Goal: Contribute content: Contribute content

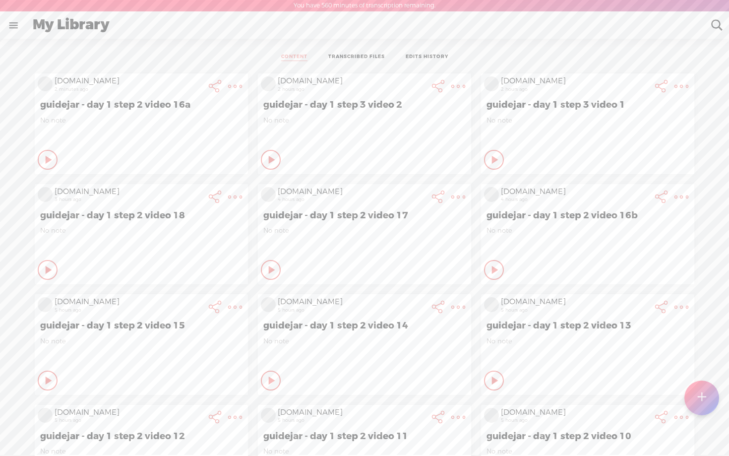
scroll to position [0, 0]
click at [54, 157] on icon at bounding box center [49, 159] width 10 height 10
click at [54, 159] on icon at bounding box center [49, 159] width 10 height 10
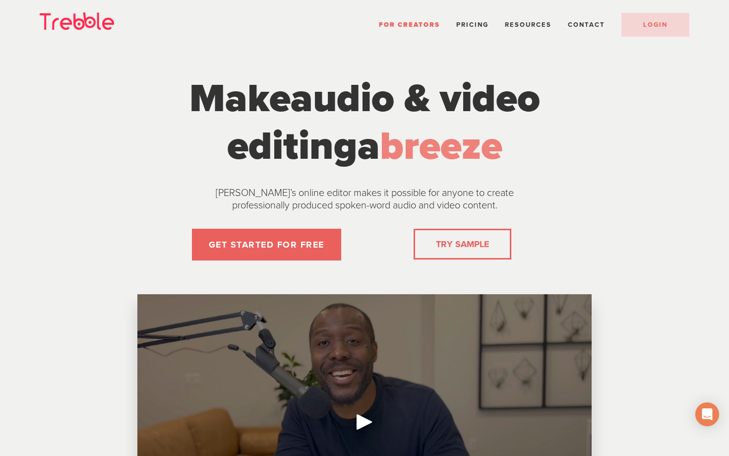
click at [669, 39] on div "For Creators Pricing Resources Help Center Feature Requests Blog FAQ Contact LO…" at bounding box center [364, 22] width 729 height 45
click at [664, 25] on span "LOGIN" at bounding box center [655, 25] width 24 height 8
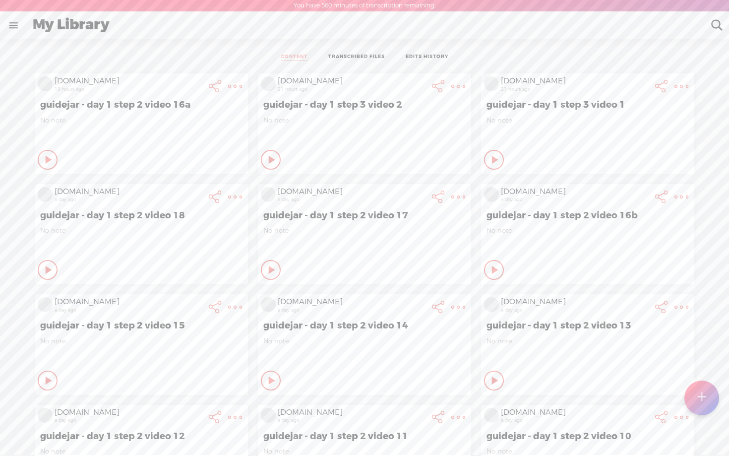
click at [54, 159] on icon at bounding box center [49, 160] width 10 height 10
drag, startPoint x: 405, startPoint y: 101, endPoint x: 262, endPoint y: 104, distance: 143.4
click at [263, 104] on span "guidejar - day 1 step 3 video 2" at bounding box center [364, 105] width 202 height 12
click at [699, 400] on t at bounding box center [702, 398] width 8 height 22
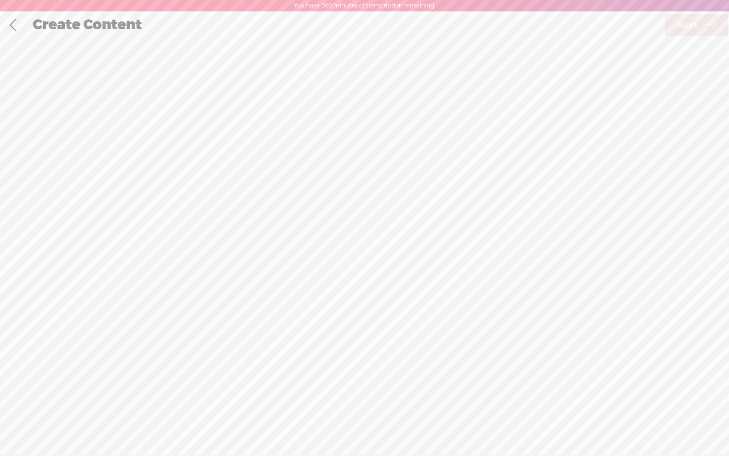
scroll to position [0, 0]
click at [404, 49] on div "Record Mode" at bounding box center [415, 49] width 96 height 25
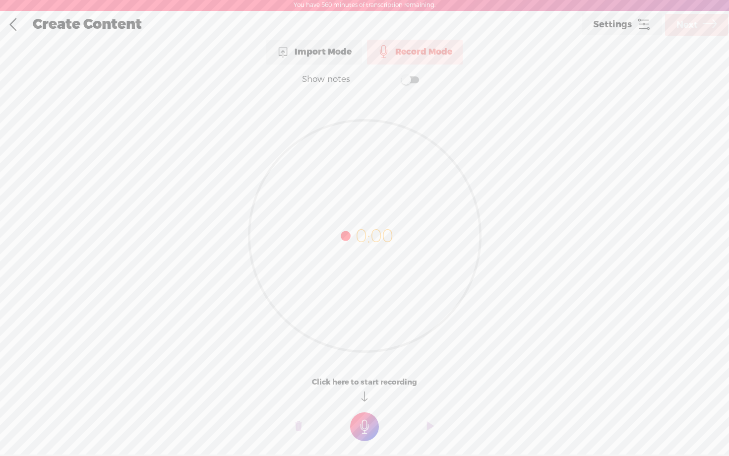
click at [414, 76] on span at bounding box center [410, 79] width 18 height 7
click at [330, 133] on textarea at bounding box center [364, 216] width 383 height 231
click at [364, 424] on t at bounding box center [364, 426] width 29 height 29
click at [364, 424] on t at bounding box center [364, 433] width 29 height 29
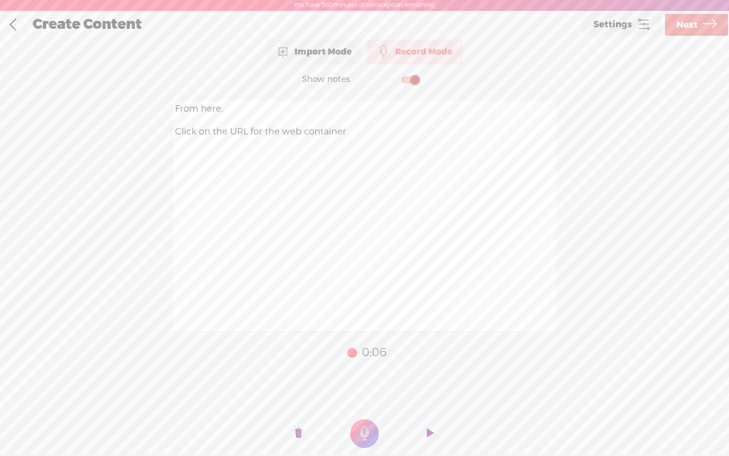
drag, startPoint x: 199, startPoint y: 132, endPoint x: 246, endPoint y: 129, distance: 46.8
click at [246, 129] on textarea "From here, Click on the URL for the web container" at bounding box center [364, 216] width 383 height 231
click at [300, 434] on t at bounding box center [298, 434] width 7 height 30
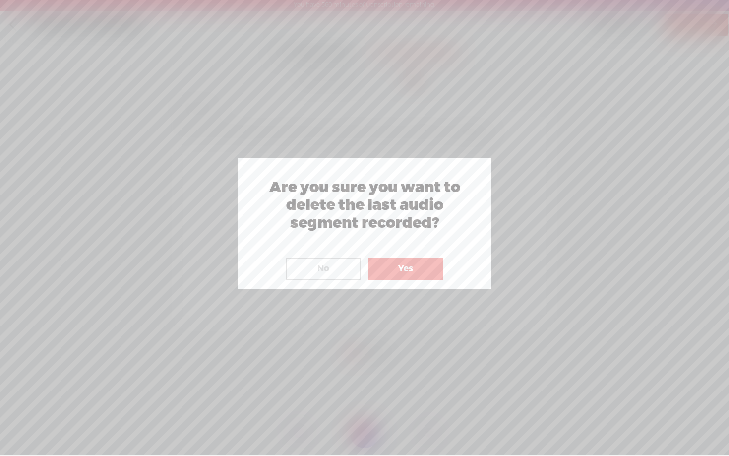
click at [391, 260] on button "Yes" at bounding box center [405, 268] width 75 height 23
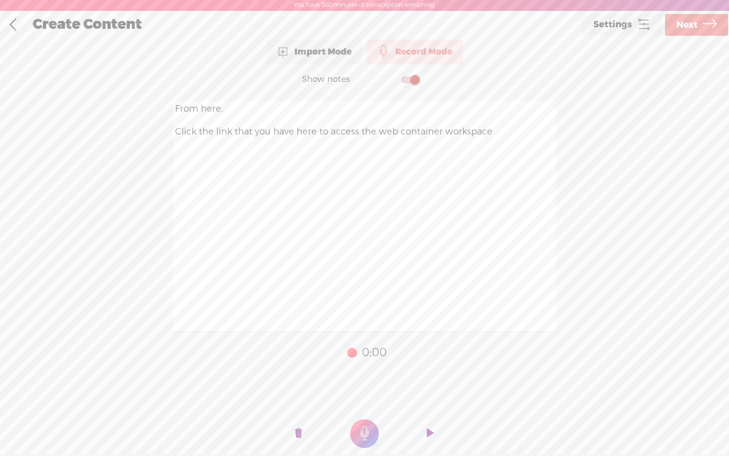
click at [297, 430] on t at bounding box center [298, 434] width 7 height 30
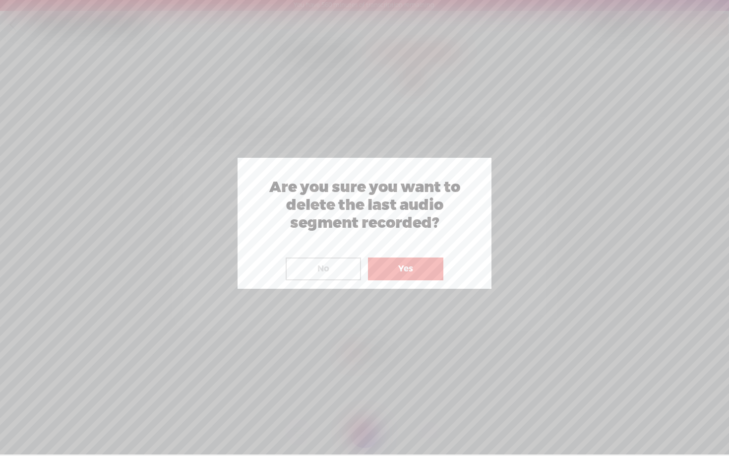
click at [413, 262] on button "Yes" at bounding box center [405, 268] width 75 height 23
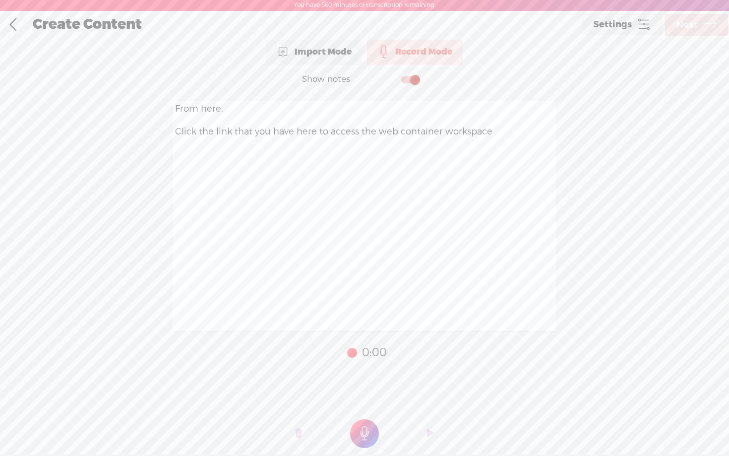
click at [363, 431] on t at bounding box center [364, 433] width 29 height 29
click at [314, 132] on textarea "From here, Click the link that you have here to access the web container worksp…" at bounding box center [364, 216] width 383 height 231
click at [298, 431] on t at bounding box center [298, 434] width 7 height 30
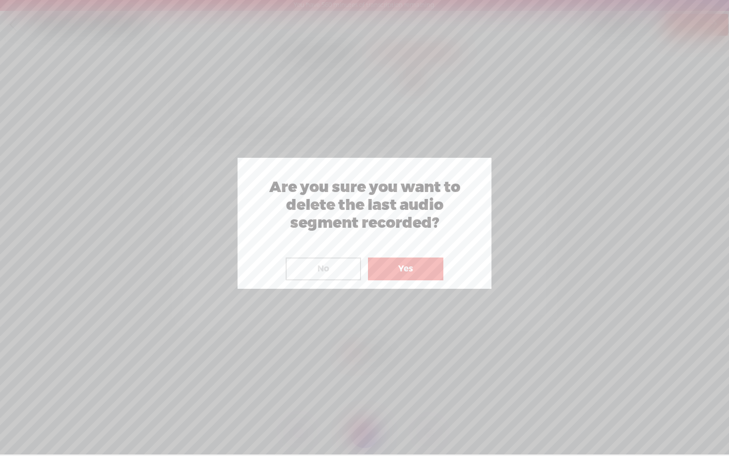
click at [401, 266] on button "Yes" at bounding box center [405, 268] width 75 height 23
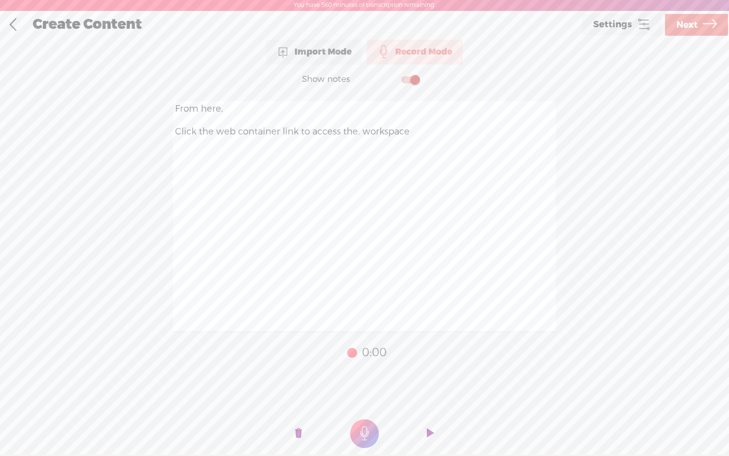
click at [302, 433] on o at bounding box center [299, 434] width 40 height 30
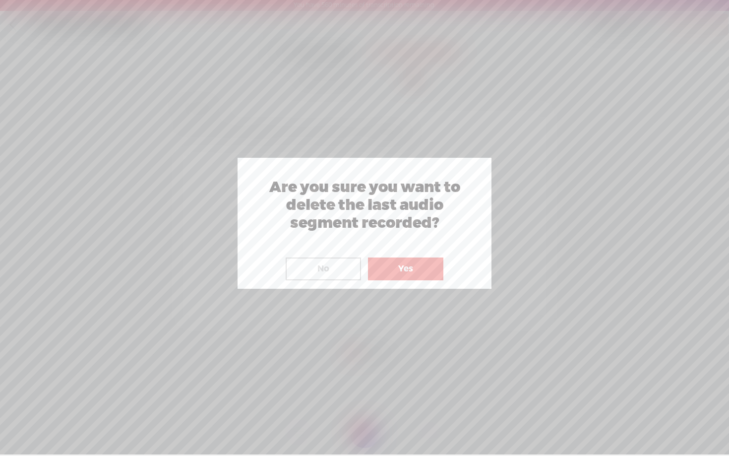
click at [398, 268] on button "Yes" at bounding box center [405, 268] width 75 height 23
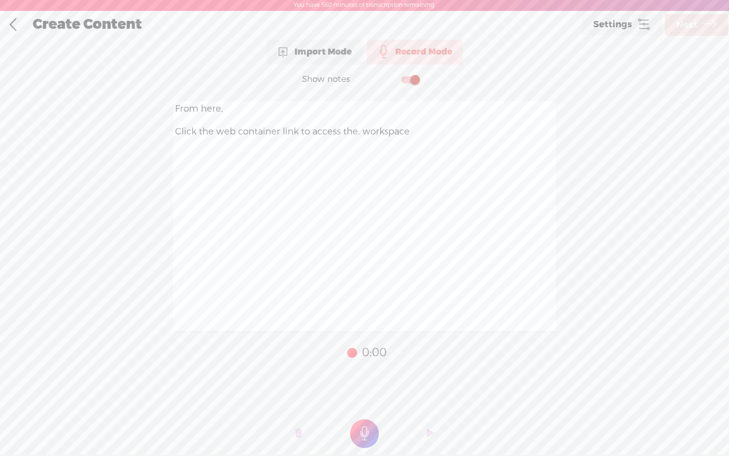
click at [363, 436] on t at bounding box center [364, 433] width 29 height 29
click at [356, 132] on textarea "From here, Click the web container link to access the. workspace" at bounding box center [364, 216] width 383 height 231
type textarea "From here, Click the web container link to access your. workspace"
click at [299, 433] on t at bounding box center [298, 434] width 7 height 30
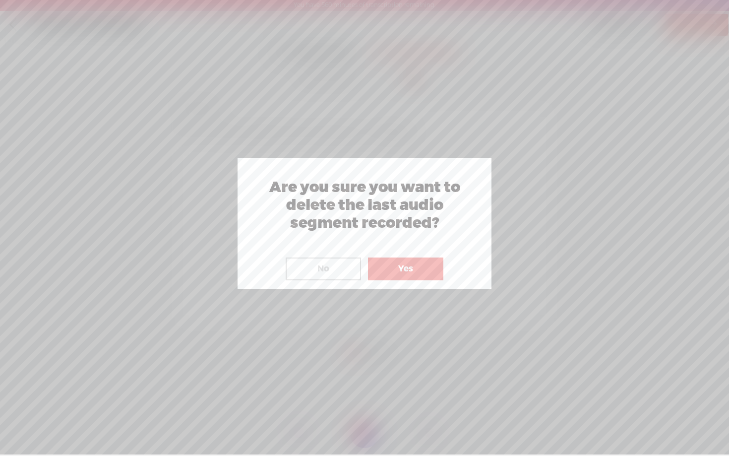
click at [397, 269] on button "Yes" at bounding box center [405, 268] width 75 height 23
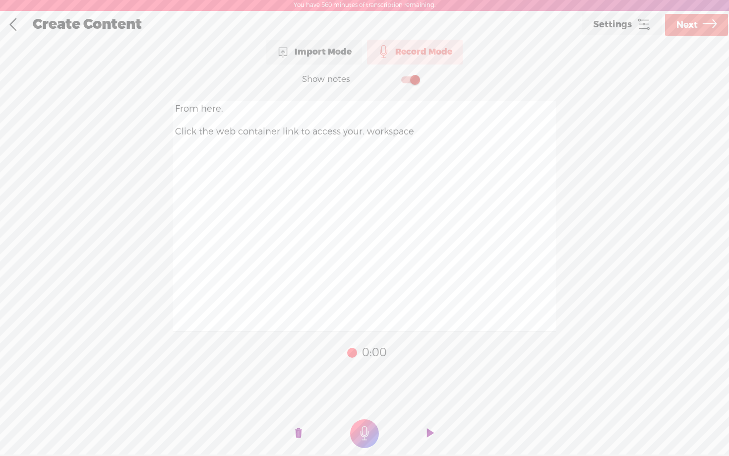
click at [297, 435] on t at bounding box center [298, 434] width 7 height 30
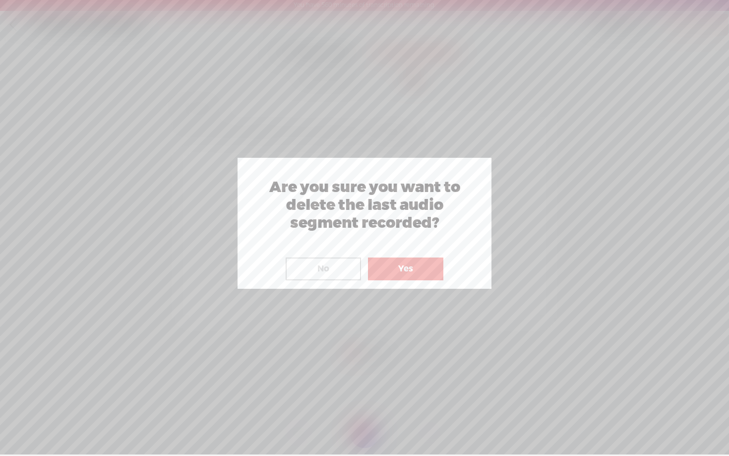
click at [400, 268] on button "Yes" at bounding box center [405, 268] width 75 height 23
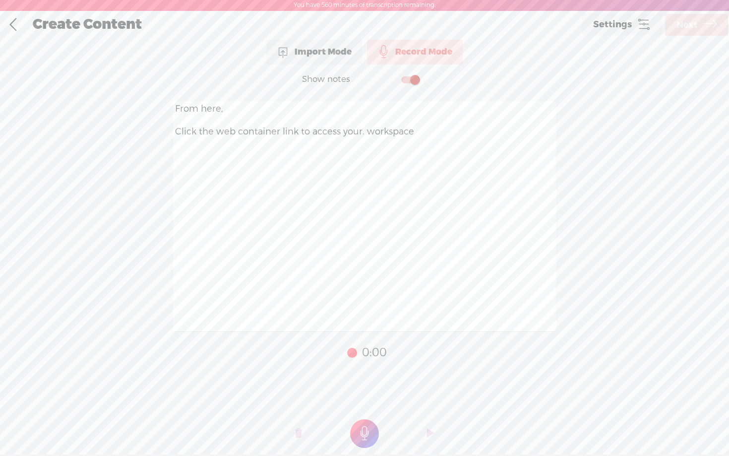
click at [361, 430] on t at bounding box center [364, 433] width 29 height 29
click at [707, 27] on icon at bounding box center [710, 24] width 14 height 25
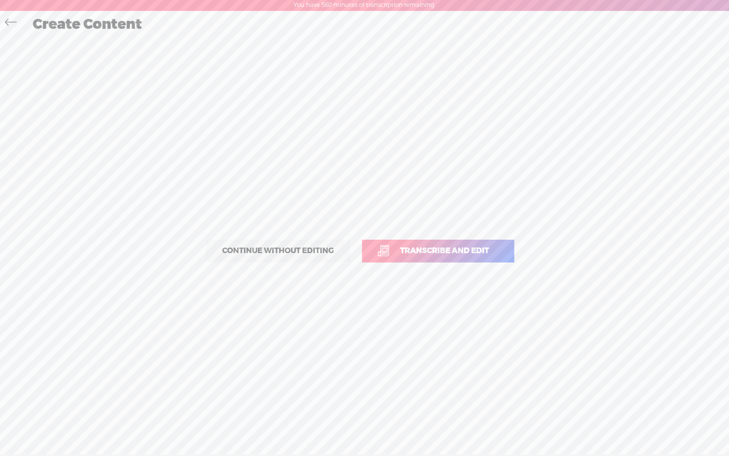
click at [468, 255] on span "Transcribe and edit" at bounding box center [445, 250] width 110 height 11
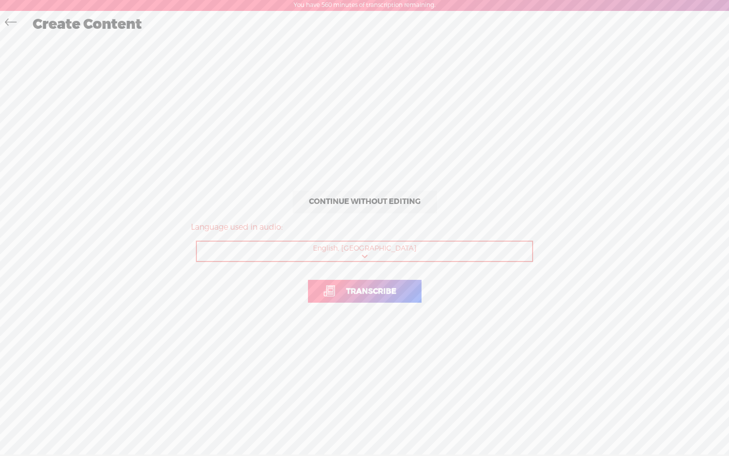
click at [363, 298] on link "Transcribe" at bounding box center [365, 291] width 114 height 23
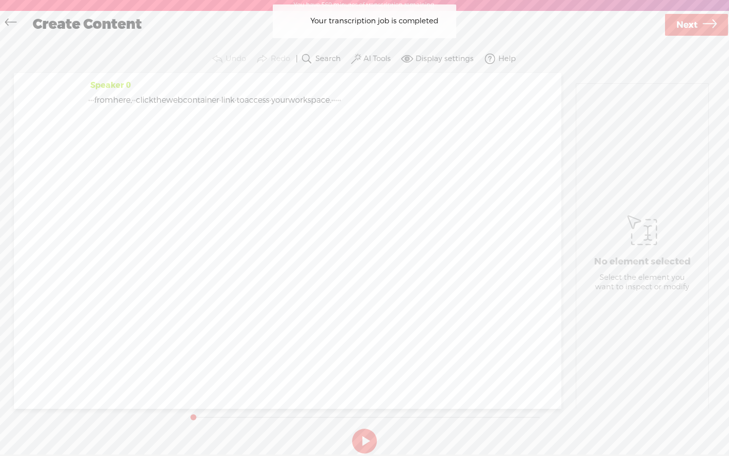
click at [363, 61] on button "AI Tools" at bounding box center [372, 59] width 46 height 20
click at [372, 162] on span at bounding box center [366, 161] width 18 height 7
click at [372, 186] on span at bounding box center [366, 188] width 18 height 7
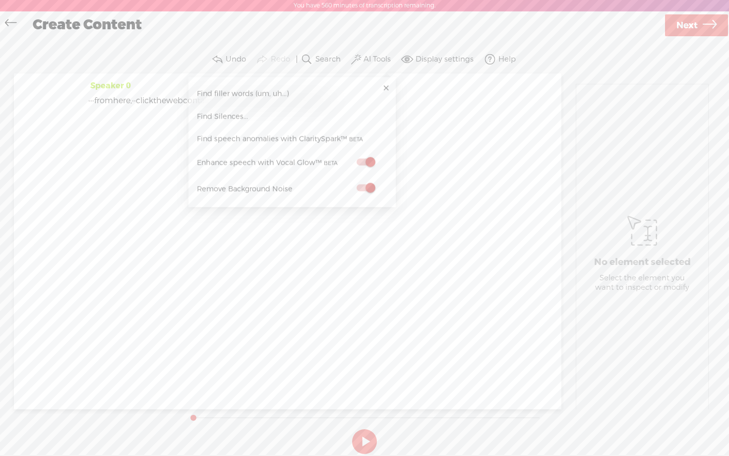
click at [695, 24] on span "Next" at bounding box center [687, 25] width 21 height 25
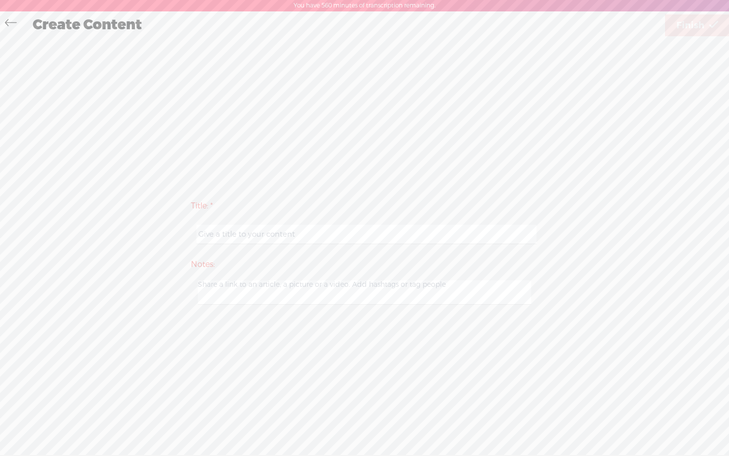
click at [291, 236] on input "text" at bounding box center [366, 234] width 340 height 19
click at [278, 235] on input "guidejar - day 1 step 2 video 17" at bounding box center [366, 234] width 340 height 19
type input "guidejar - day 1 step 3 video 4"
click at [697, 24] on span "Finish" at bounding box center [691, 25] width 28 height 25
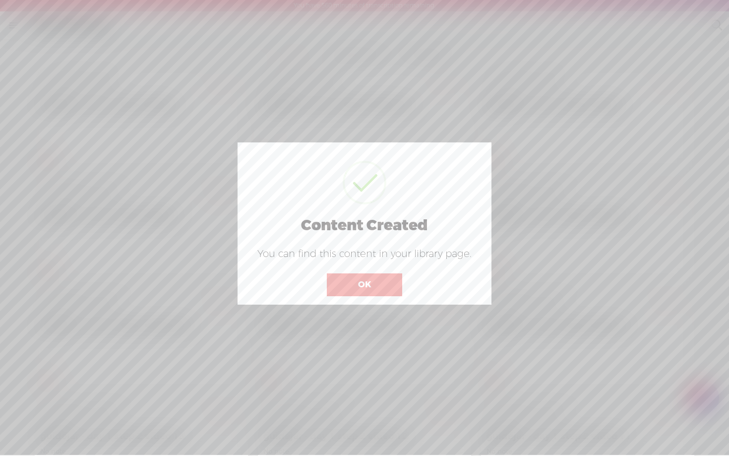
click at [370, 288] on button "OK" at bounding box center [364, 284] width 75 height 23
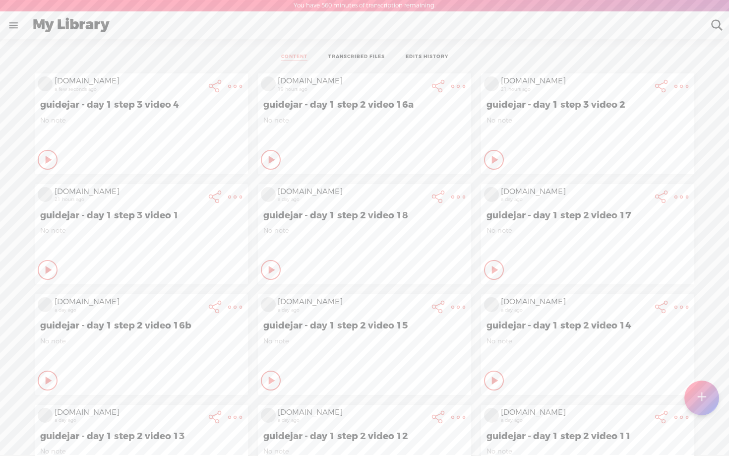
click at [698, 399] on t at bounding box center [701, 398] width 8 height 22
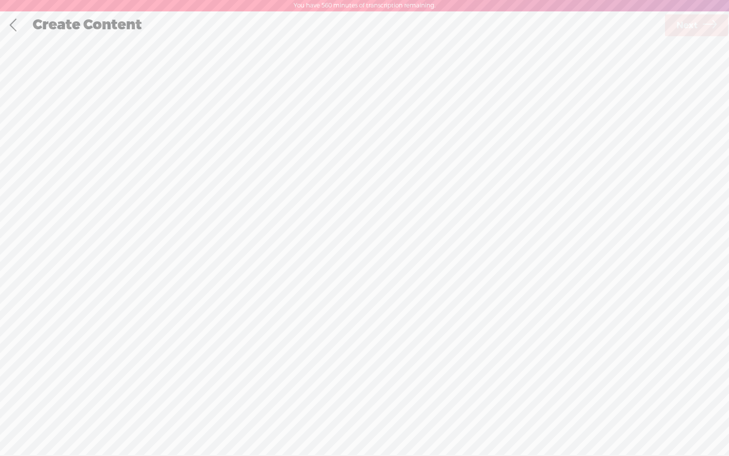
scroll to position [0, 0]
click at [407, 58] on div "Record Mode" at bounding box center [415, 49] width 96 height 25
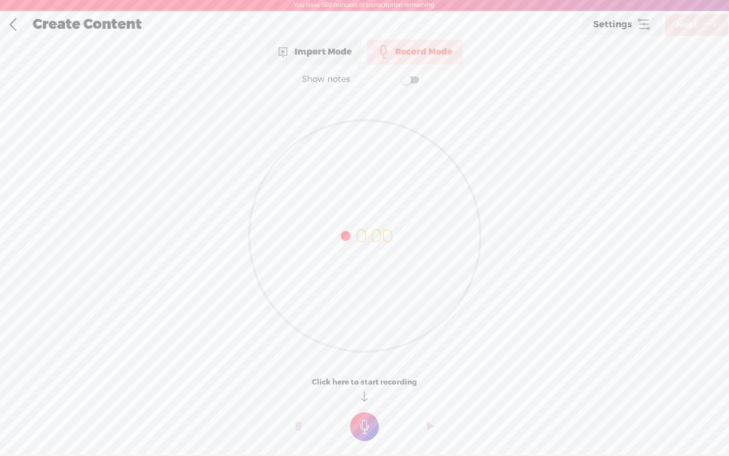
click at [412, 77] on span at bounding box center [410, 79] width 18 height 7
click at [342, 143] on textarea at bounding box center [364, 216] width 383 height 231
click at [373, 428] on t at bounding box center [364, 426] width 29 height 29
click at [373, 428] on t at bounding box center [364, 433] width 29 height 29
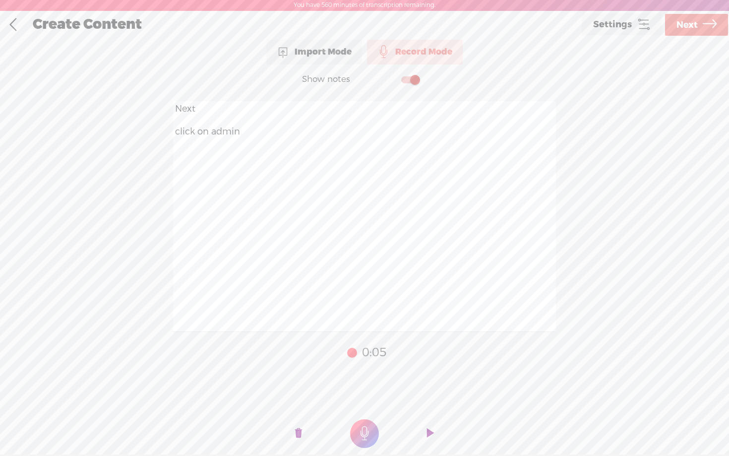
click at [690, 31] on span "Next" at bounding box center [687, 24] width 21 height 25
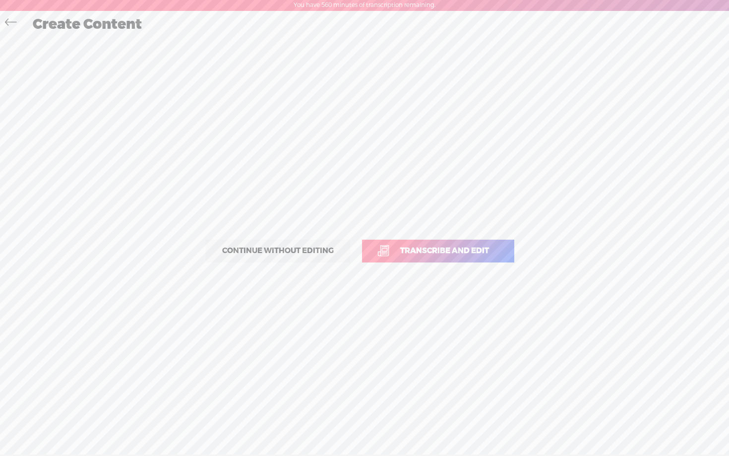
click at [410, 255] on span "Transcribe and edit" at bounding box center [445, 250] width 110 height 11
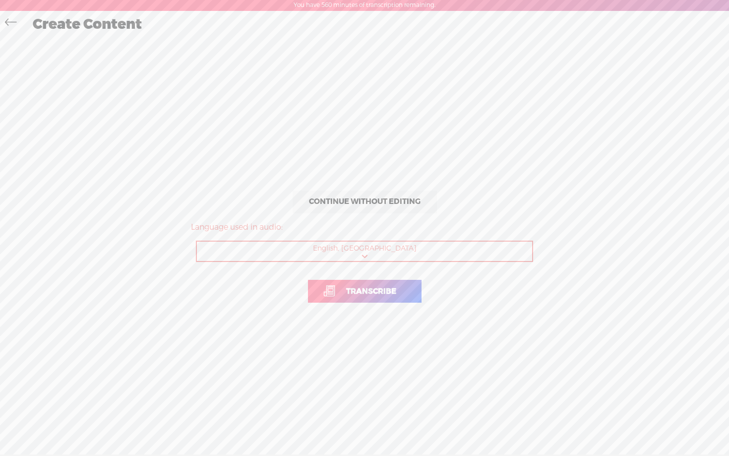
click at [10, 20] on icon at bounding box center [10, 23] width 11 height 22
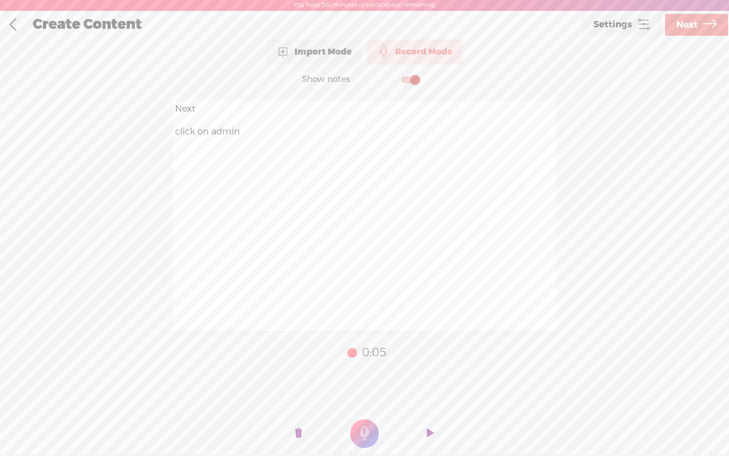
click at [255, 140] on textarea "Next click on admin" at bounding box center [364, 216] width 383 height 231
type textarea "Next click on admin at the top of the page"
click at [300, 432] on t at bounding box center [298, 434] width 7 height 30
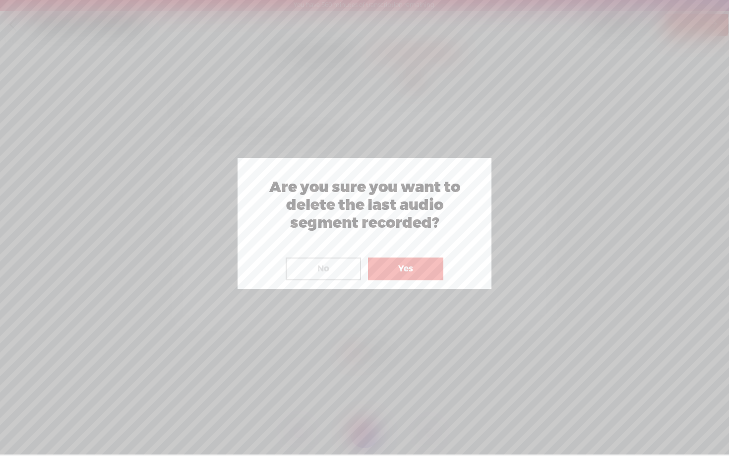
click at [392, 271] on button "Yes" at bounding box center [405, 268] width 75 height 23
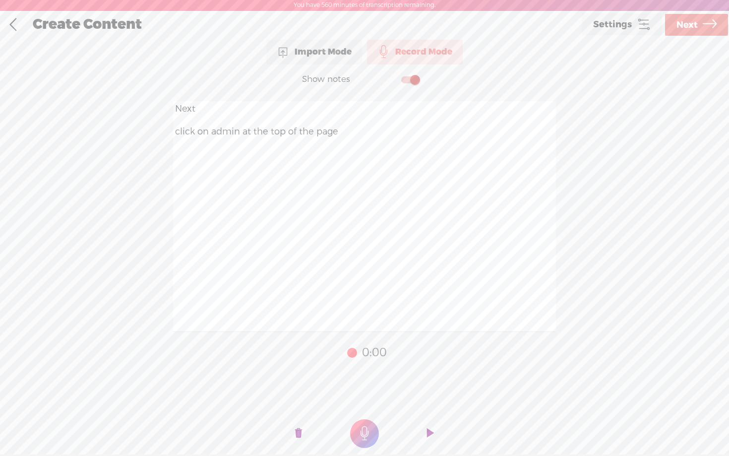
click at [302, 433] on t at bounding box center [298, 434] width 7 height 30
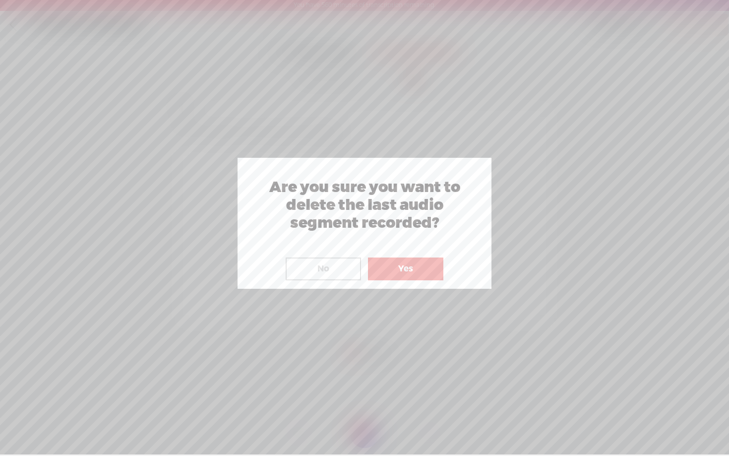
click at [388, 269] on button "Yes" at bounding box center [405, 268] width 75 height 23
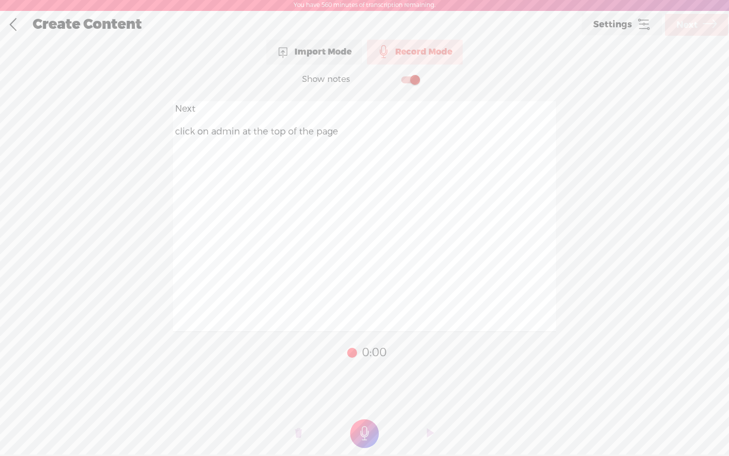
click at [364, 431] on t at bounding box center [364, 433] width 29 height 29
click at [684, 25] on span "Next" at bounding box center [687, 24] width 21 height 25
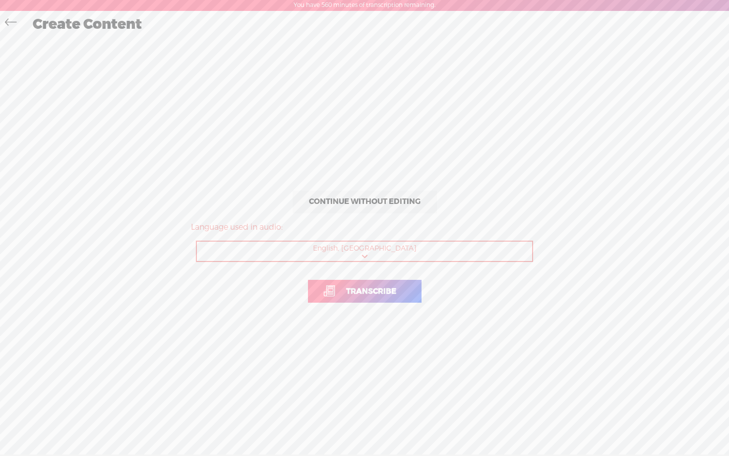
click at [363, 285] on link "Transcribe" at bounding box center [365, 291] width 114 height 23
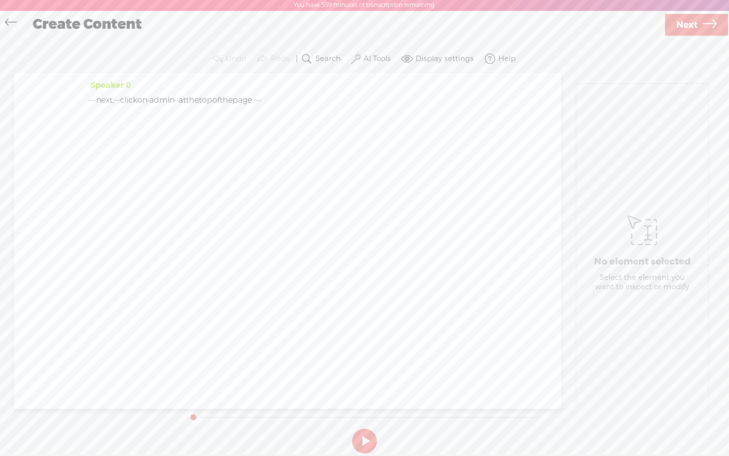
click at [366, 59] on label "AI Tools" at bounding box center [377, 59] width 27 height 10
click at [371, 163] on span at bounding box center [366, 161] width 18 height 7
click at [368, 187] on span at bounding box center [366, 188] width 18 height 7
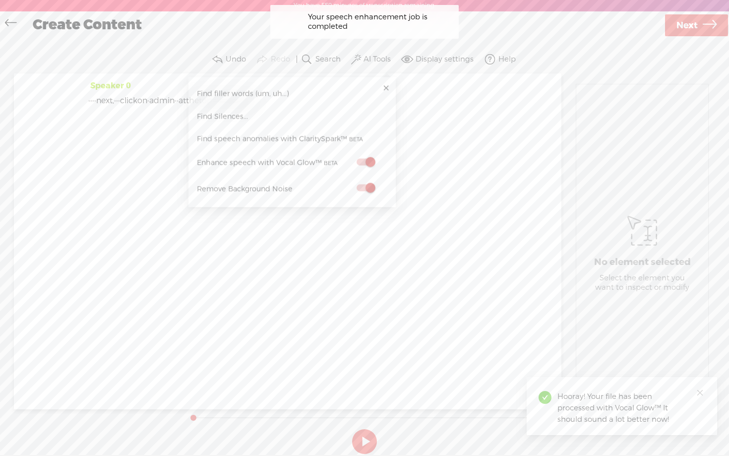
click at [684, 24] on span "Next" at bounding box center [687, 25] width 21 height 25
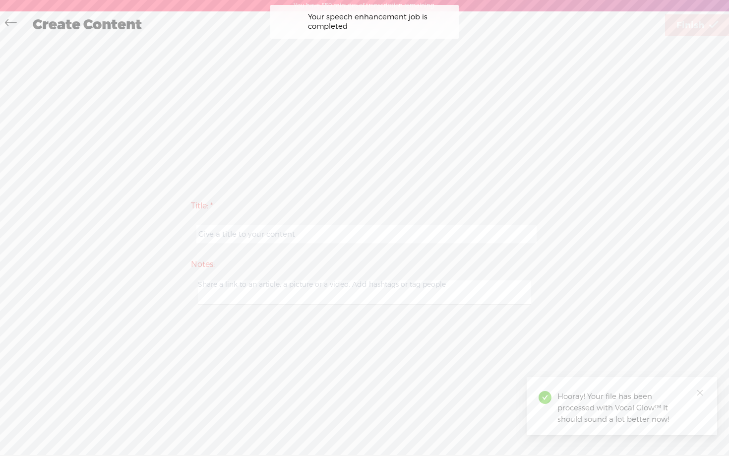
click at [313, 243] on input "text" at bounding box center [366, 234] width 340 height 19
paste input "guidejar - day 1 step 3 video 4"
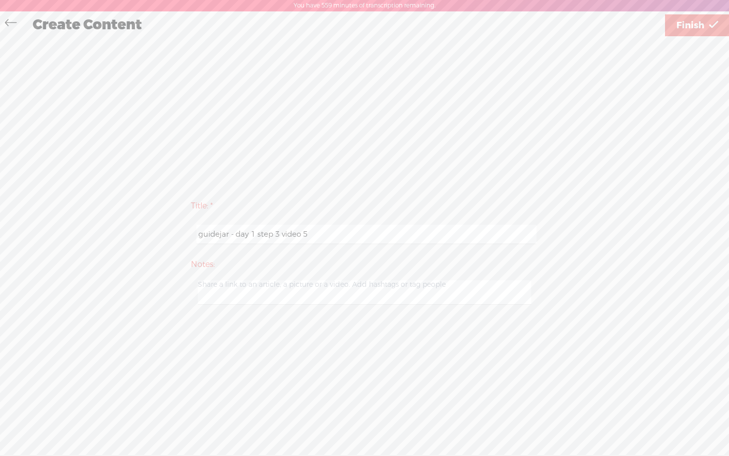
type input "guidejar - day 1 step 3 video 5"
click at [690, 36] on div "Use text-to-audio Use voice actor Record From This Browser Use pre-recorded aud…" at bounding box center [697, 25] width 64 height 26
click at [690, 24] on span "Finish" at bounding box center [691, 25] width 28 height 25
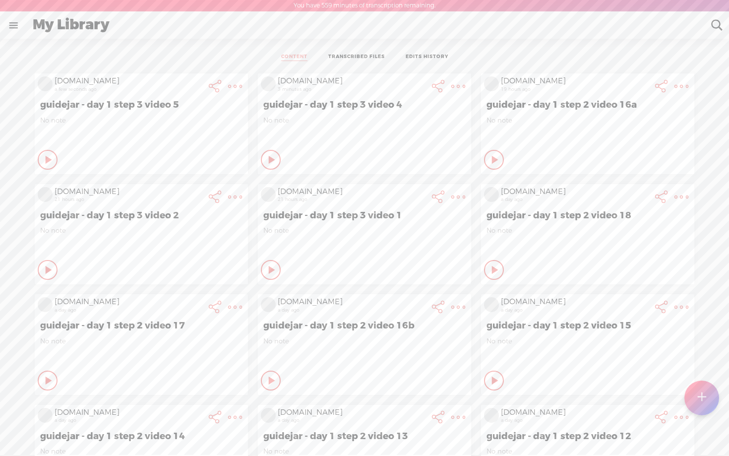
click at [700, 390] on t at bounding box center [701, 397] width 9 height 23
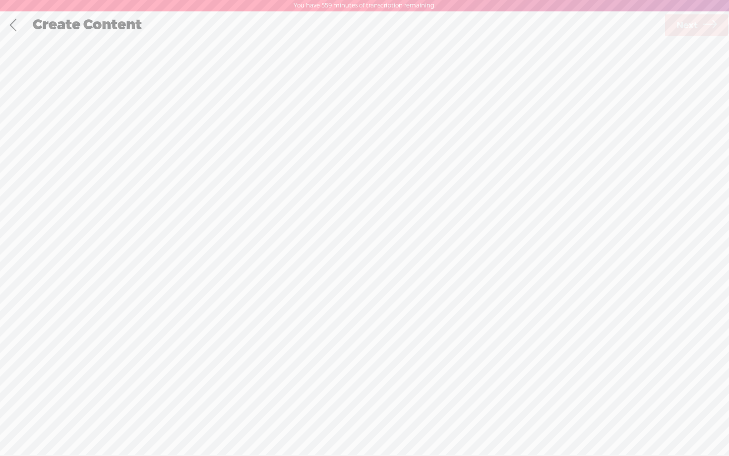
scroll to position [0, 0]
click at [404, 49] on div "Record Mode" at bounding box center [415, 49] width 96 height 25
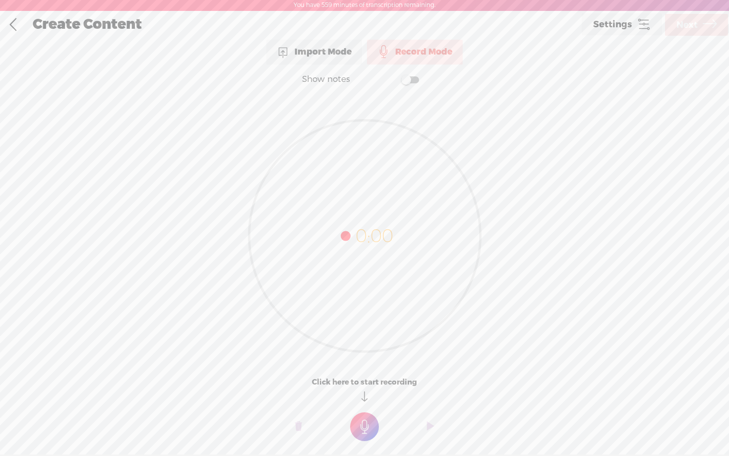
click at [412, 77] on span at bounding box center [410, 79] width 18 height 7
click at [314, 138] on textarea at bounding box center [364, 216] width 383 height 231
click at [244, 109] on textarea "Your screen will look something like this at the bottom right click on the Goog…" at bounding box center [364, 216] width 383 height 231
type textarea "Your screen will now look something like this at the bottom right click on the …"
click at [360, 423] on t at bounding box center [364, 426] width 29 height 29
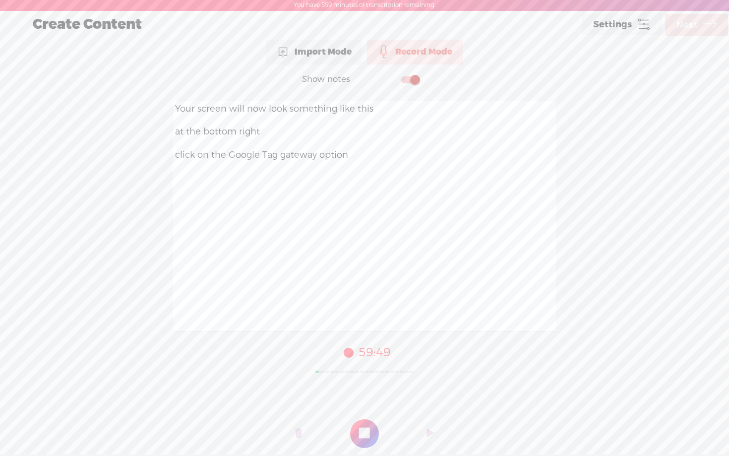
click at [360, 423] on t at bounding box center [364, 433] width 29 height 29
click at [690, 25] on span "Next" at bounding box center [687, 24] width 21 height 25
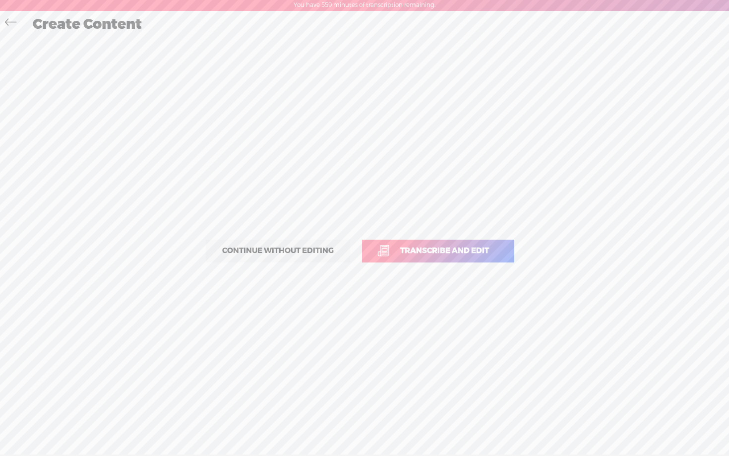
click at [425, 255] on span "Transcribe and edit" at bounding box center [445, 250] width 110 height 11
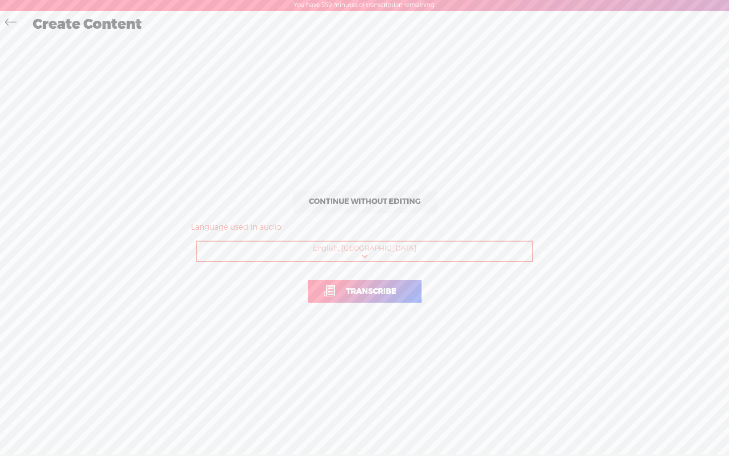
click at [354, 294] on span "Transcribe" at bounding box center [371, 291] width 71 height 11
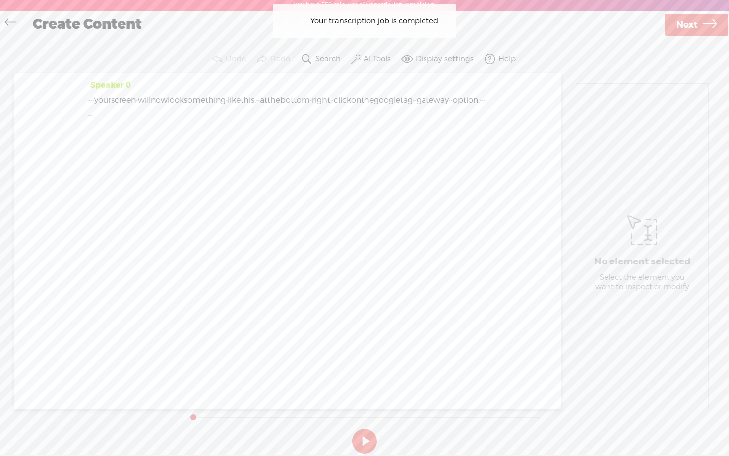
click at [381, 52] on button "AI Tools" at bounding box center [372, 59] width 46 height 20
click at [371, 162] on span at bounding box center [366, 161] width 18 height 7
click at [371, 183] on label at bounding box center [366, 188] width 44 height 12
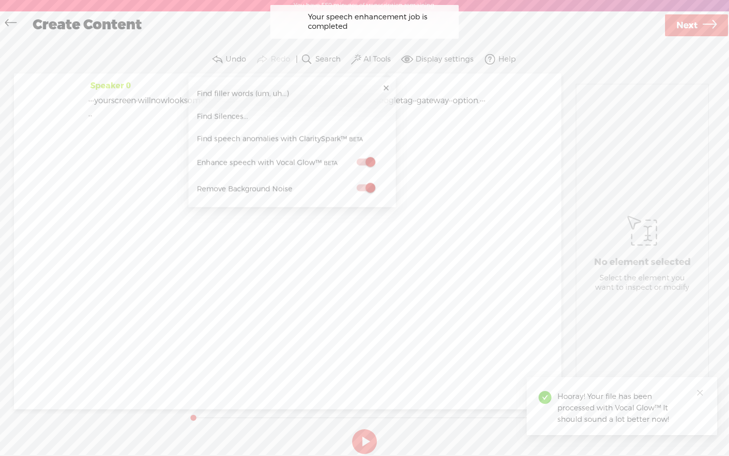
click at [689, 22] on span "Next" at bounding box center [687, 25] width 21 height 25
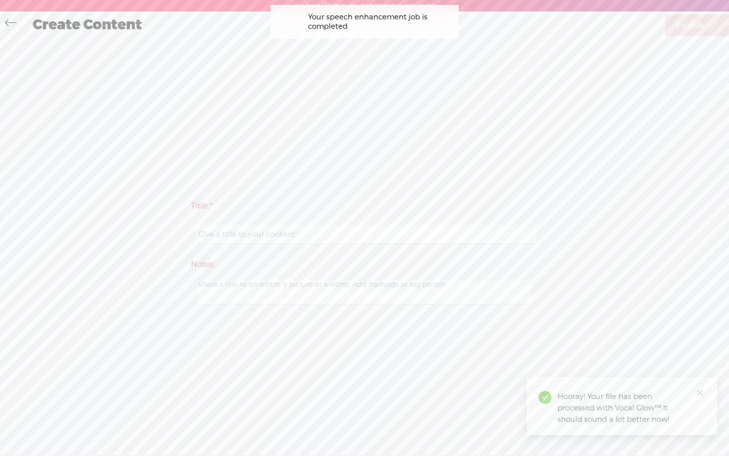
click at [320, 235] on input "text" at bounding box center [366, 234] width 340 height 19
paste input "guidejar - day 1 step 3 video 5"
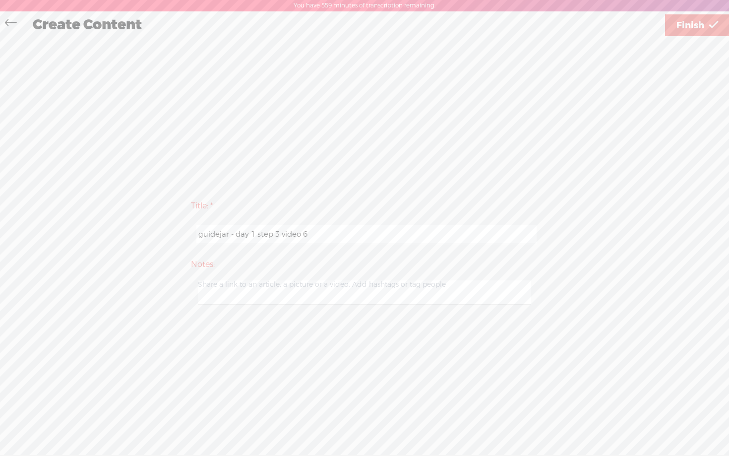
type input "guidejar - day 1 step 3 video 6"
click at [483, 133] on div "Title: * guidejar - day 1 step 3 video 6 Notes: Save as a draft content Publish…" at bounding box center [364, 252] width 709 height 428
click at [704, 25] on link "Finish" at bounding box center [697, 25] width 64 height 22
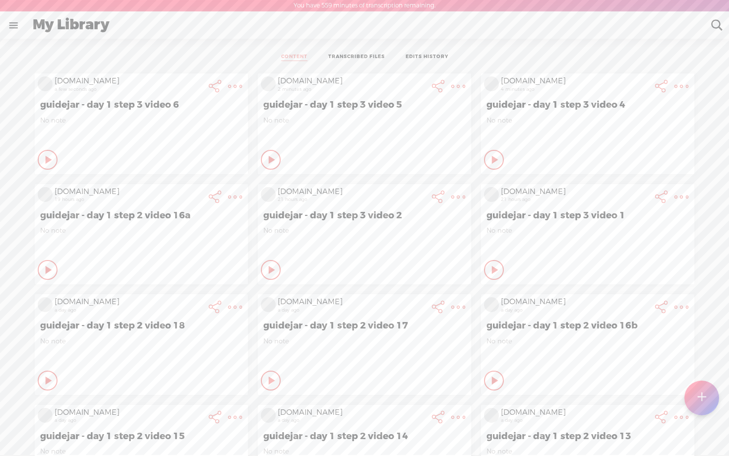
click at [700, 395] on t at bounding box center [701, 397] width 9 height 23
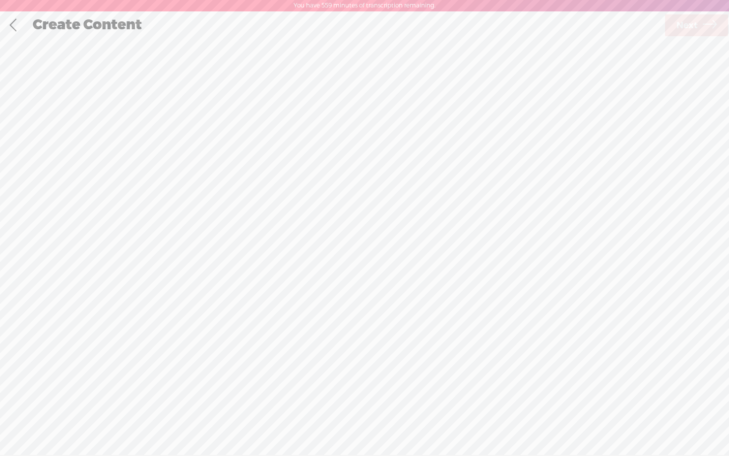
scroll to position [0, 0]
click at [404, 43] on div "Record Mode" at bounding box center [415, 49] width 96 height 25
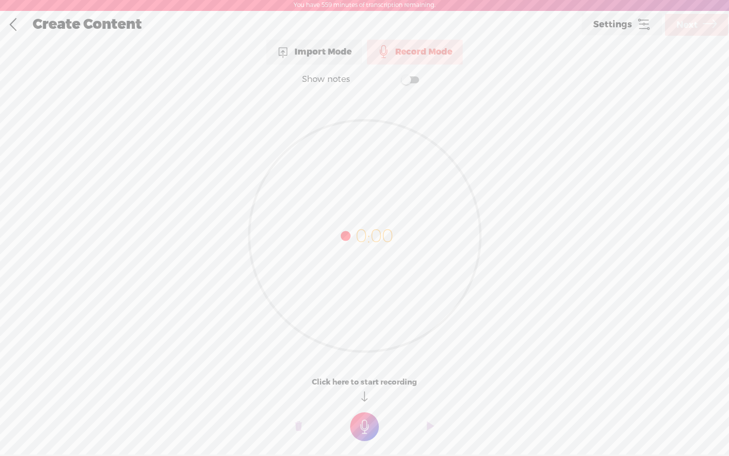
click at [414, 78] on span at bounding box center [410, 79] width 18 height 7
click at [346, 179] on textarea at bounding box center [364, 216] width 383 height 231
type textarea "From here make sure that the google tag configutation has an active status then…"
click at [362, 430] on t at bounding box center [364, 426] width 29 height 29
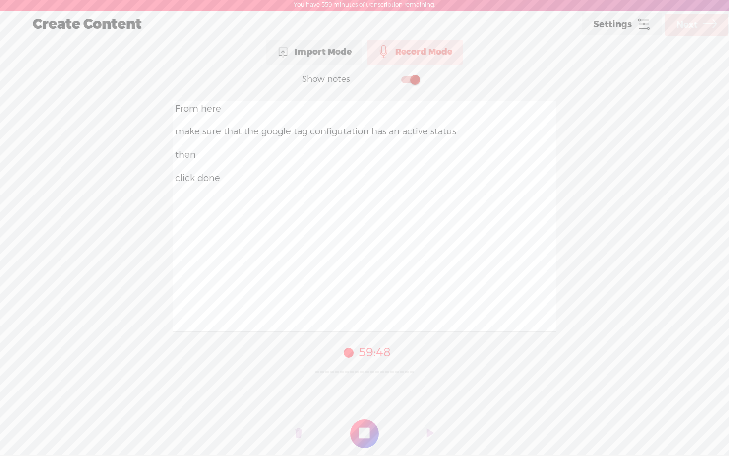
click at [362, 430] on t at bounding box center [364, 433] width 29 height 29
click at [699, 24] on link "Next" at bounding box center [696, 25] width 63 height 22
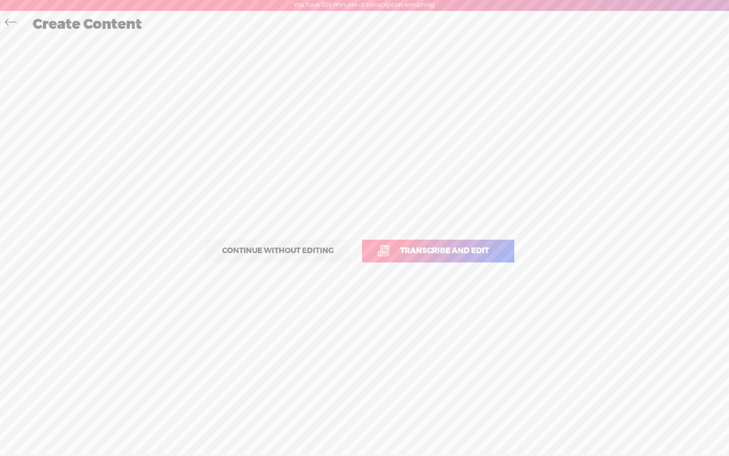
click at [429, 257] on link "Transcribe and edit" at bounding box center [438, 251] width 152 height 23
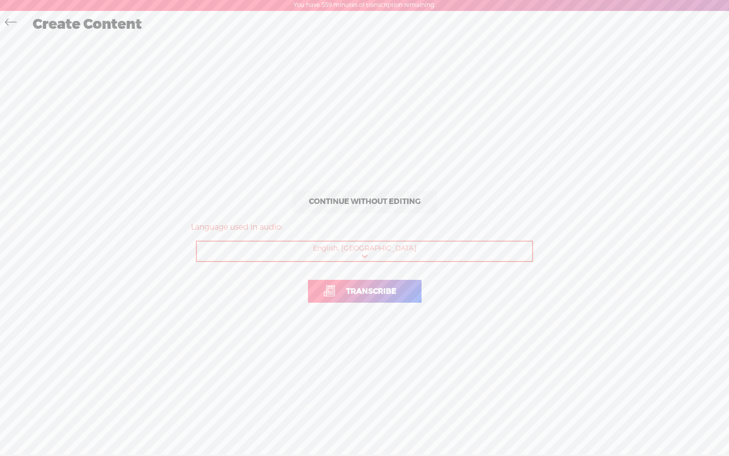
click at [370, 287] on span "Transcribe" at bounding box center [371, 291] width 71 height 11
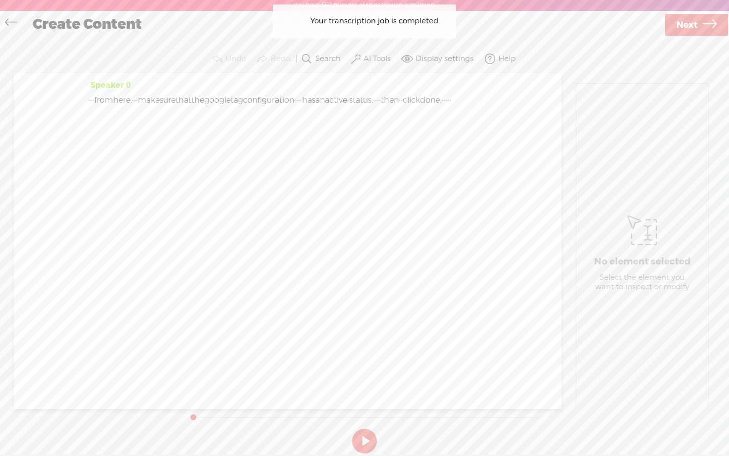
click at [372, 60] on label "AI Tools" at bounding box center [377, 59] width 27 height 10
click at [369, 159] on span at bounding box center [366, 161] width 18 height 7
click at [370, 186] on span at bounding box center [366, 188] width 18 height 7
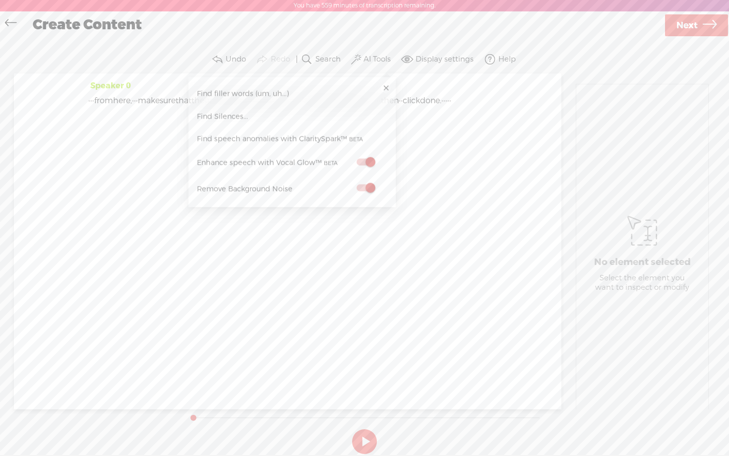
click at [694, 26] on span "Next" at bounding box center [687, 25] width 21 height 25
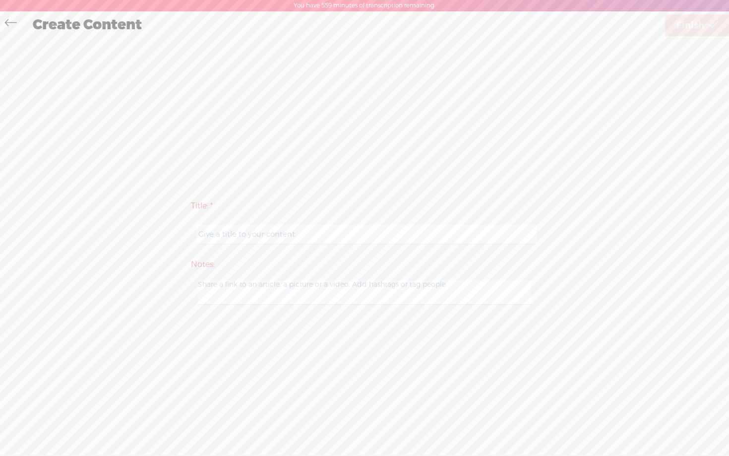
click at [331, 239] on input "text" at bounding box center [366, 234] width 340 height 19
paste input "guidejar - day 1 step 3 video 6"
type input "guidejar - day 1 step 3 video 7"
click at [707, 21] on link "Finish" at bounding box center [697, 25] width 64 height 22
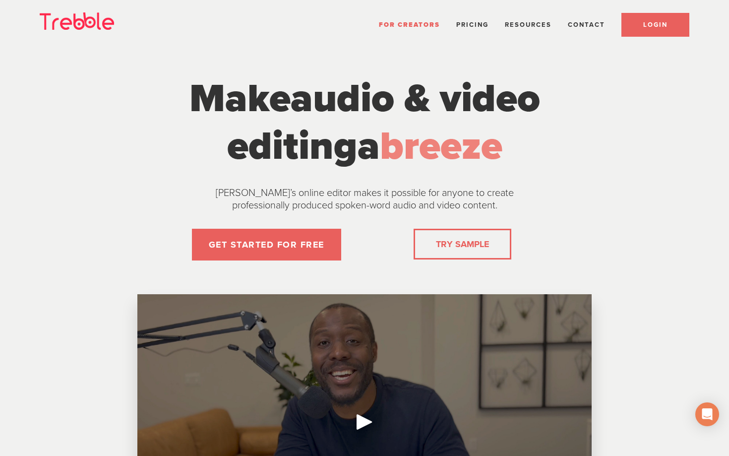
click at [669, 23] on link "LOGIN" at bounding box center [656, 25] width 68 height 24
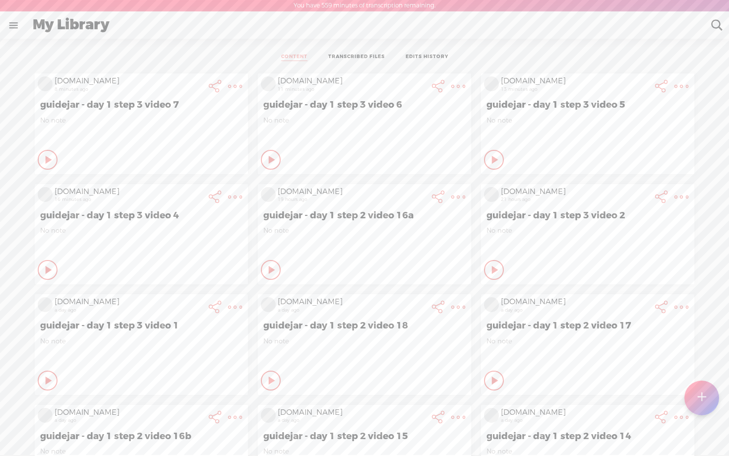
click at [697, 398] on div at bounding box center [702, 397] width 35 height 35
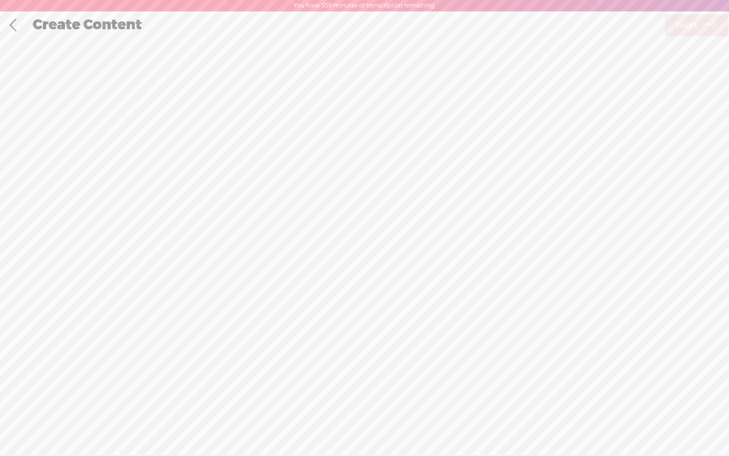
scroll to position [0, 0]
click at [13, 26] on link at bounding box center [12, 25] width 25 height 26
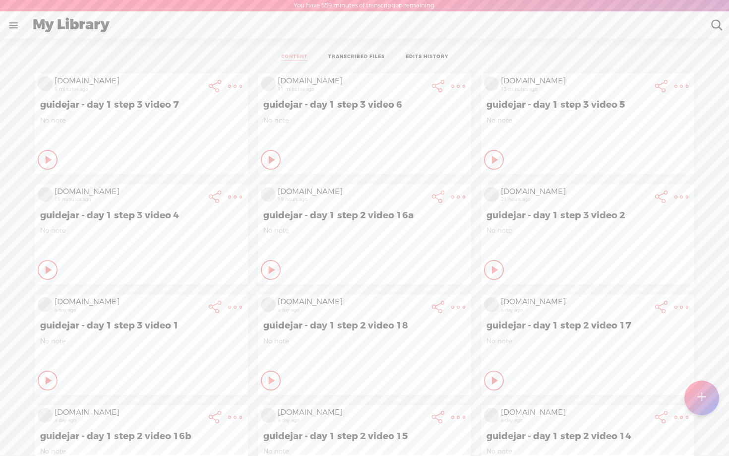
click at [703, 402] on t at bounding box center [701, 398] width 8 height 22
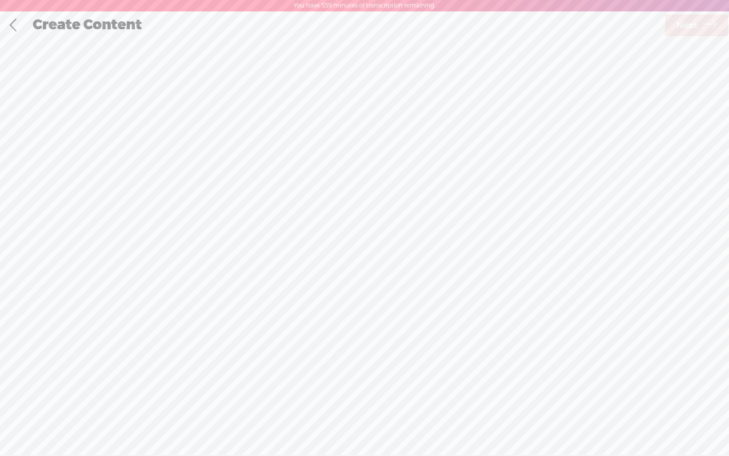
scroll to position [0, 0]
click at [303, 266] on span "browse" at bounding box center [303, 270] width 30 height 10
click at [689, 27] on span "Next" at bounding box center [687, 24] width 21 height 25
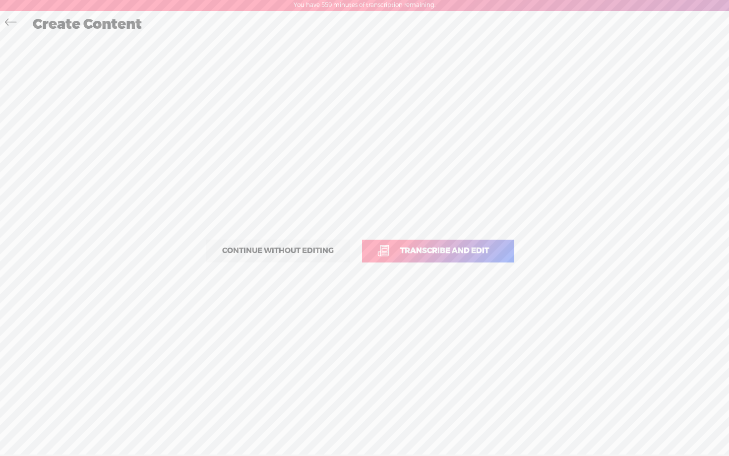
click at [436, 251] on span "Transcribe and edit" at bounding box center [445, 250] width 110 height 11
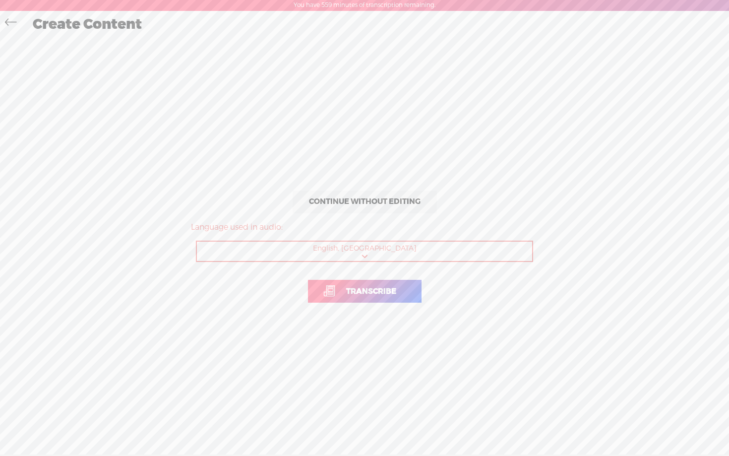
click at [375, 292] on span "Transcribe" at bounding box center [371, 291] width 71 height 11
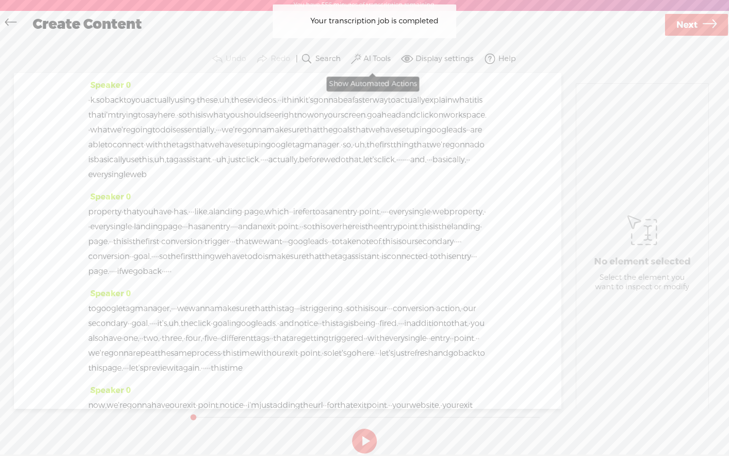
click at [371, 53] on button "AI Tools" at bounding box center [372, 59] width 46 height 20
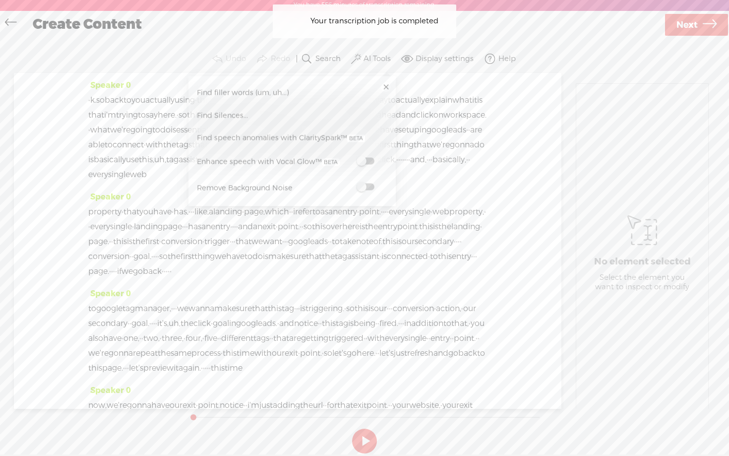
click at [364, 154] on div "Enhance speech with Vocal Glow™" at bounding box center [291, 163] width 197 height 26
click at [369, 166] on label at bounding box center [366, 161] width 44 height 12
click at [374, 188] on span at bounding box center [366, 188] width 18 height 7
click at [372, 161] on span at bounding box center [366, 162] width 18 height 7
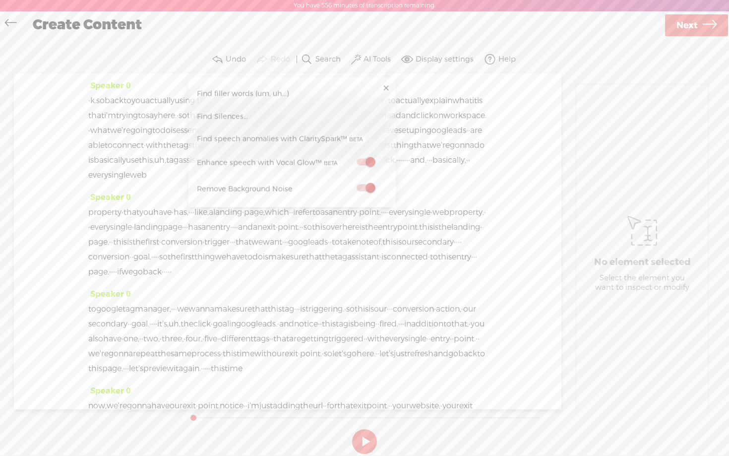
click at [705, 27] on icon at bounding box center [710, 25] width 14 height 25
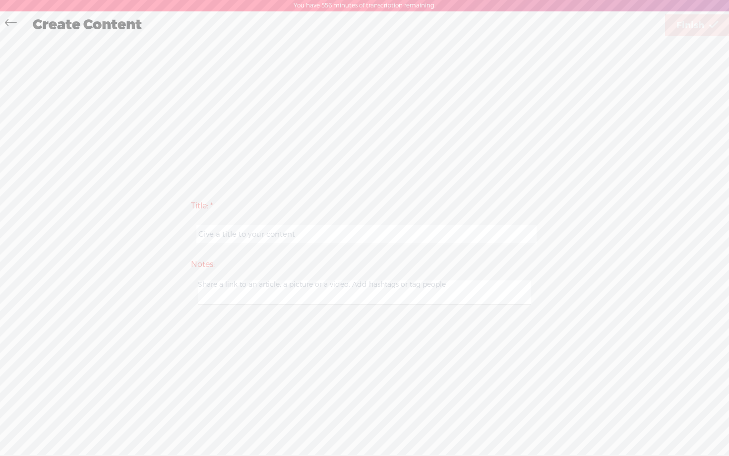
click at [294, 231] on input "text" at bounding box center [366, 234] width 340 height 19
paste input "guidejar - day 1 step 3 video 7"
type input "guidejar - day 1 step 3 video 7b"
click at [549, 162] on div "Title: * guidejar - day 1 step 3 video 7b Notes: Save as a draft content Publis…" at bounding box center [364, 252] width 709 height 428
click at [704, 26] on span "Finish" at bounding box center [691, 25] width 28 height 25
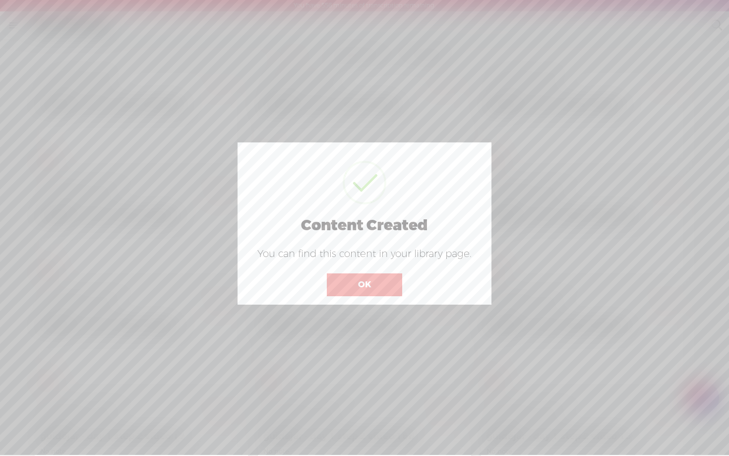
click at [347, 282] on button "OK" at bounding box center [364, 284] width 75 height 23
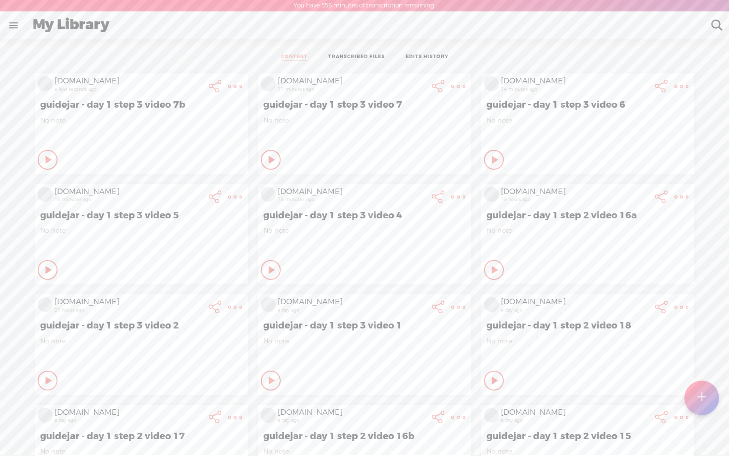
click at [703, 402] on t at bounding box center [701, 398] width 8 height 22
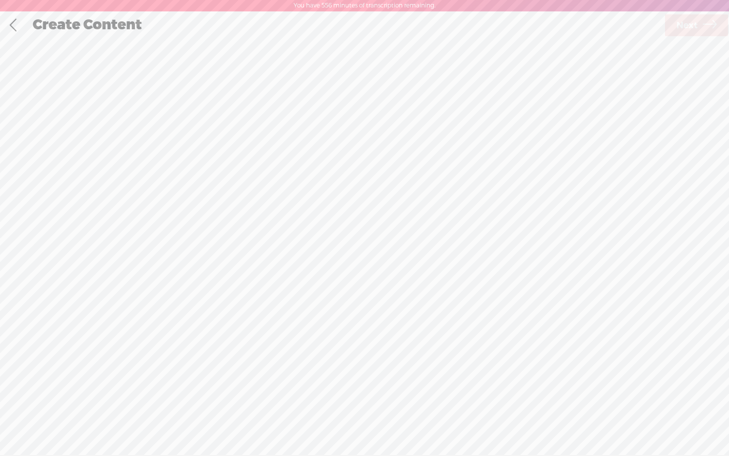
scroll to position [0, 0]
click at [422, 45] on div "Record Mode" at bounding box center [415, 49] width 96 height 25
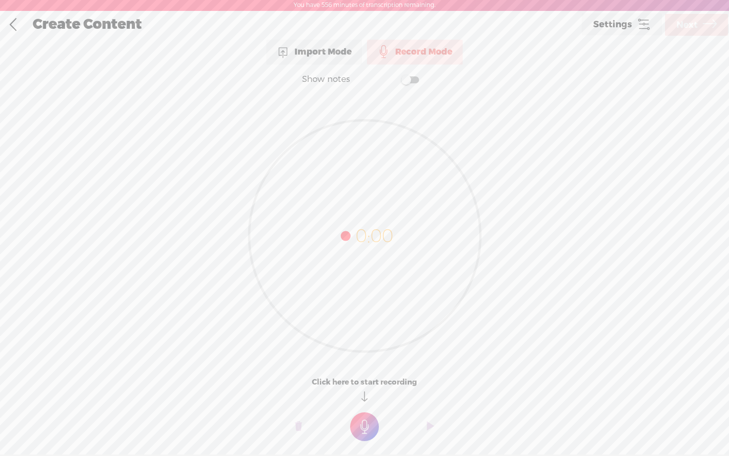
click at [416, 80] on span at bounding box center [410, 79] width 18 height 7
click at [355, 164] on textarea at bounding box center [364, 216] width 383 height 231
type textarea "From here Click the 4 square icons at the top right and then Click Analytics"
click at [361, 422] on t at bounding box center [364, 426] width 29 height 29
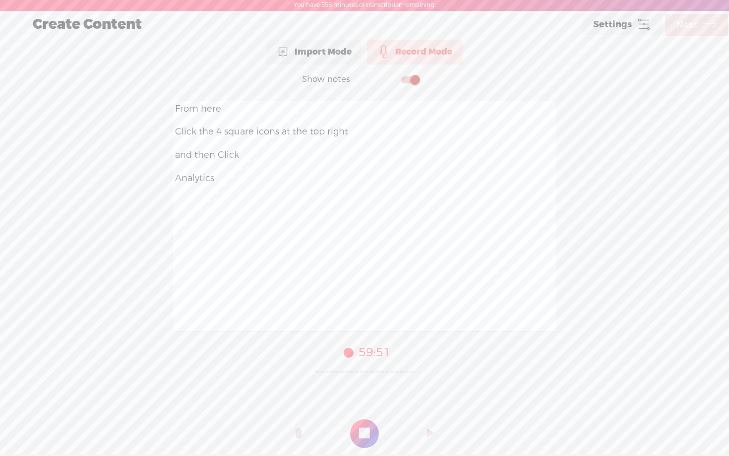
click at [361, 422] on t at bounding box center [364, 433] width 29 height 29
click at [686, 26] on span "Next" at bounding box center [687, 24] width 21 height 25
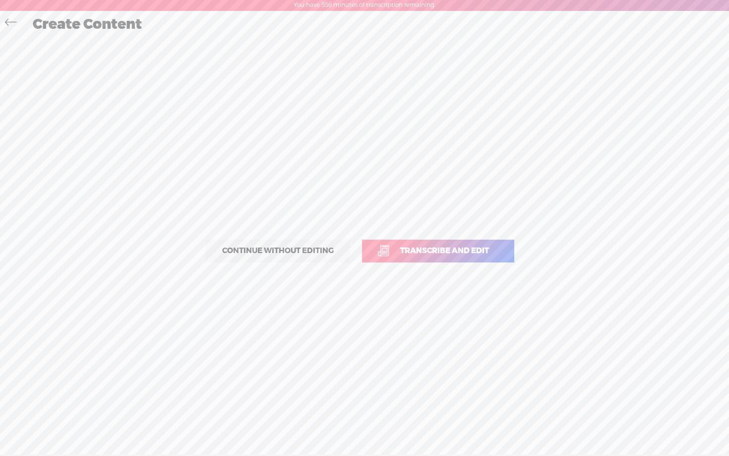
click at [461, 256] on span "Transcribe and edit" at bounding box center [445, 250] width 110 height 11
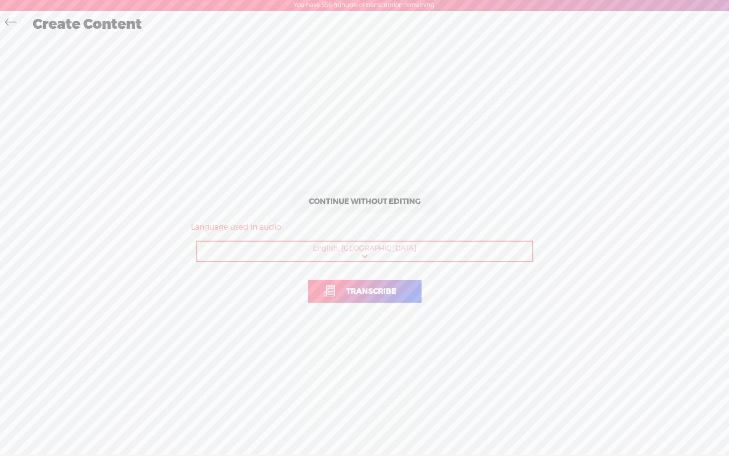
click at [373, 301] on link "Transcribe" at bounding box center [365, 291] width 114 height 23
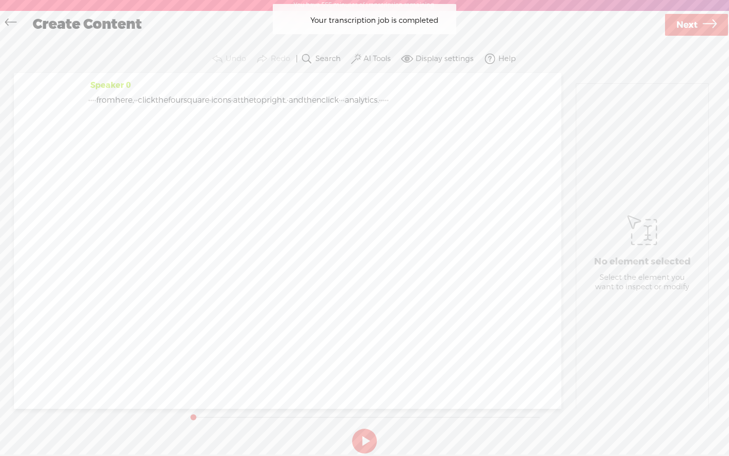
click at [375, 56] on label "AI Tools" at bounding box center [377, 59] width 27 height 10
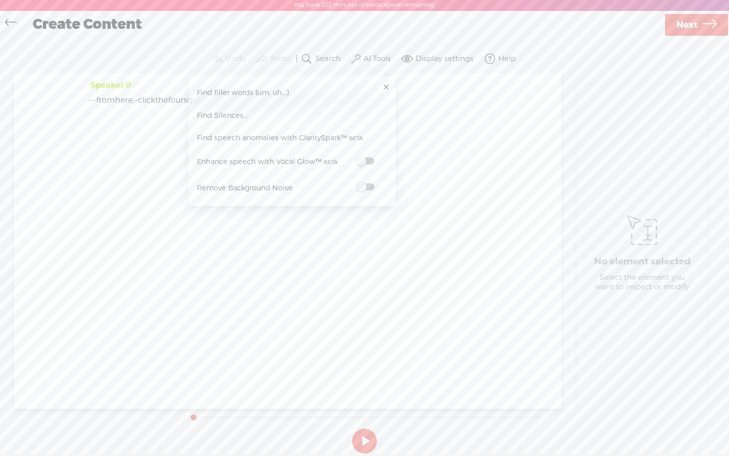
click at [371, 161] on span at bounding box center [366, 161] width 18 height 7
click at [371, 187] on span at bounding box center [366, 188] width 18 height 7
click at [693, 26] on span "Next" at bounding box center [687, 25] width 21 height 25
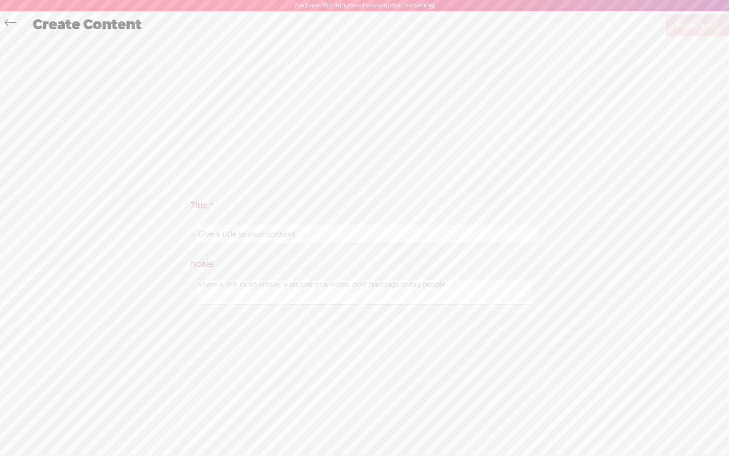
click at [306, 234] on input "text" at bounding box center [366, 234] width 340 height 19
paste input "guidejar - day 1 step 3 video 7"
type input "guidejar - day 1 step 3 video 8"
click at [707, 22] on link "Finish" at bounding box center [697, 25] width 64 height 22
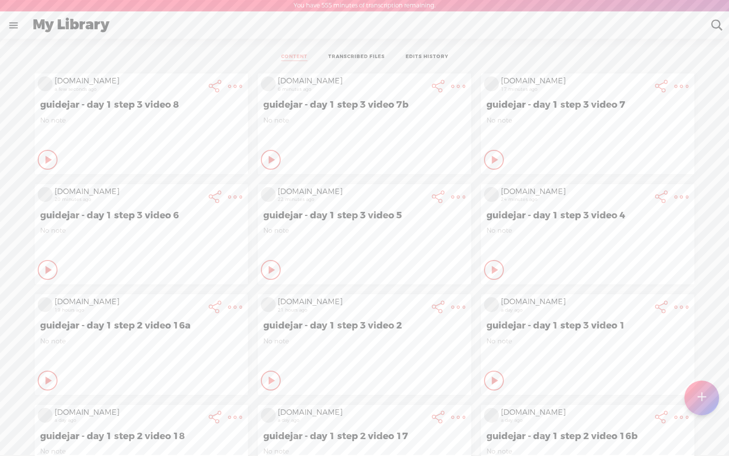
click at [44, 158] on icon at bounding box center [49, 160] width 10 height 10
click at [706, 393] on div at bounding box center [702, 398] width 36 height 36
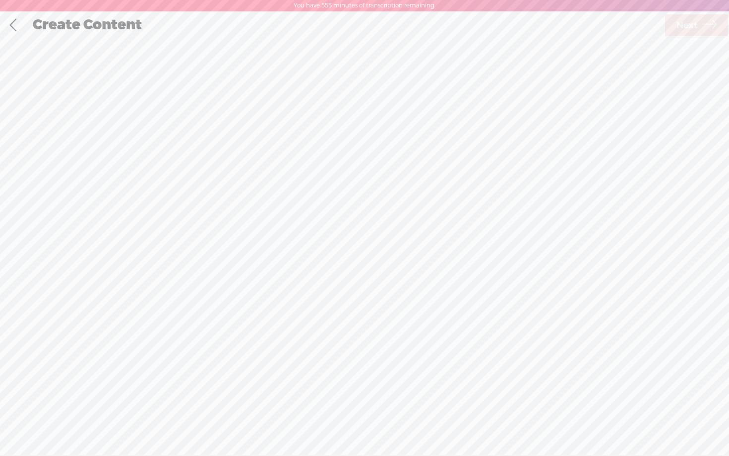
scroll to position [0, 0]
click at [422, 54] on div "Record Mode" at bounding box center [415, 49] width 96 height 25
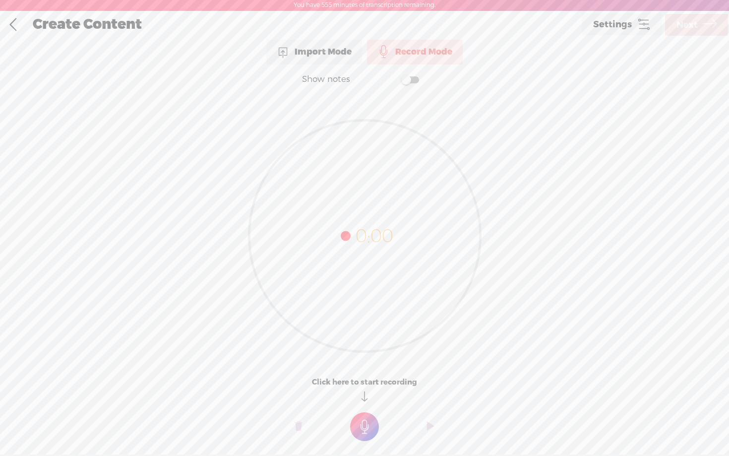
click at [411, 81] on span at bounding box center [410, 79] width 18 height 7
click at [266, 127] on textarea at bounding box center [364, 216] width 383 height 231
type textarea "From here click admin at the bottom left of the scrn"
click at [367, 429] on t at bounding box center [364, 426] width 29 height 29
click at [367, 429] on t at bounding box center [364, 433] width 29 height 29
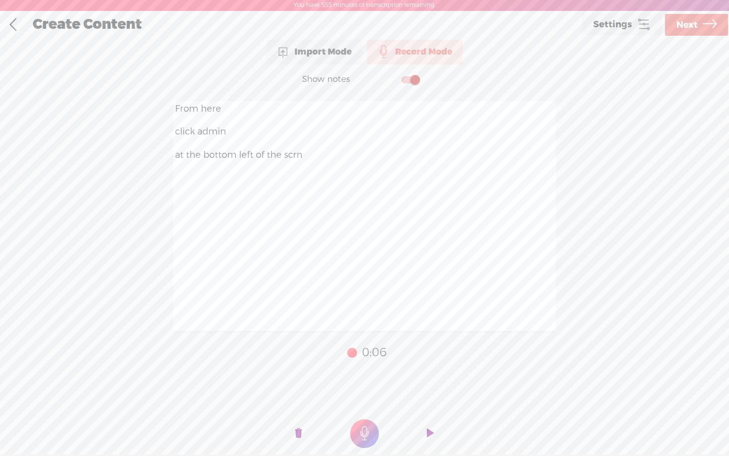
click at [679, 26] on span "Next" at bounding box center [687, 24] width 21 height 25
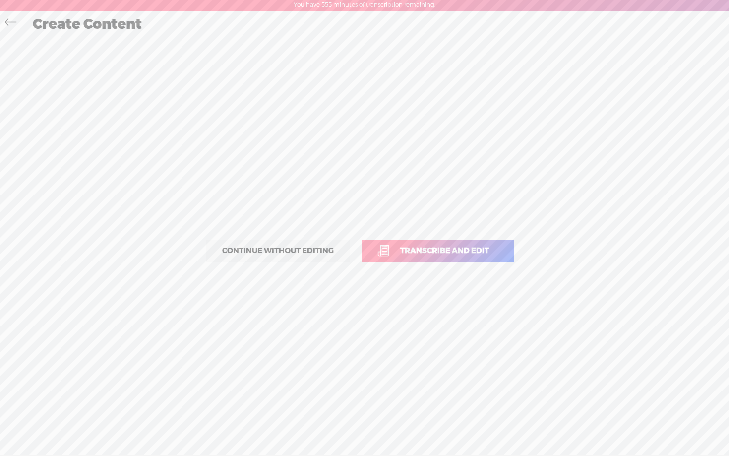
click at [458, 244] on link "Transcribe and edit" at bounding box center [438, 251] width 152 height 23
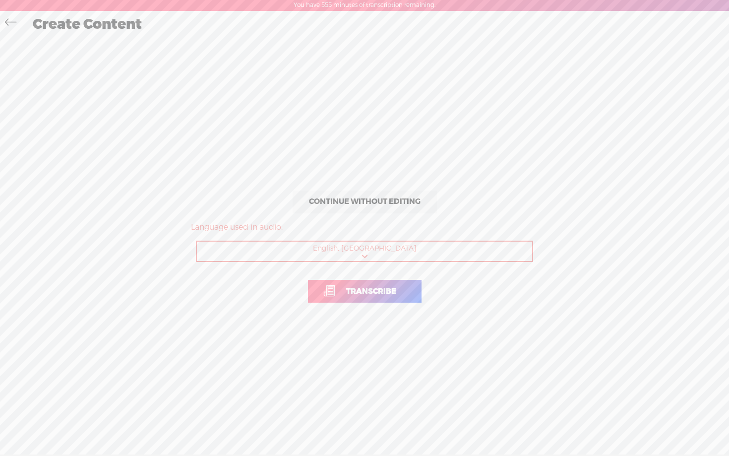
click at [360, 288] on span "Transcribe" at bounding box center [371, 291] width 71 height 11
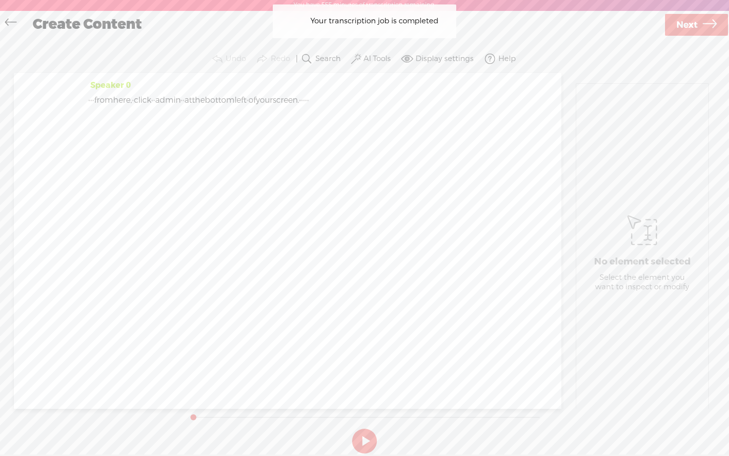
click at [367, 52] on button "AI Tools" at bounding box center [372, 59] width 46 height 20
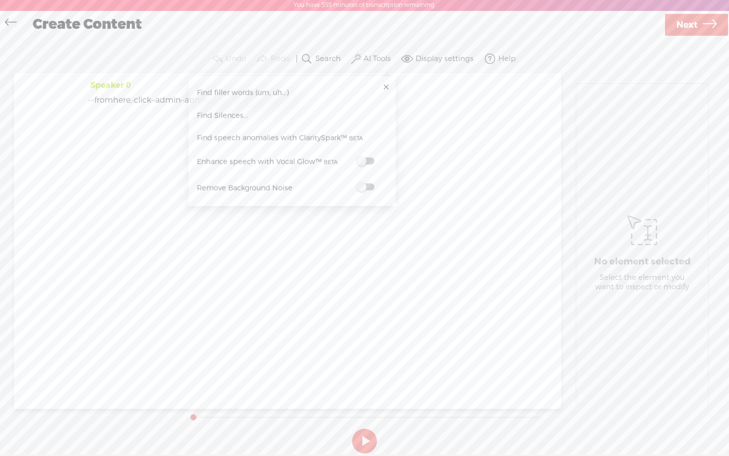
click at [370, 164] on label at bounding box center [366, 161] width 44 height 12
click at [370, 187] on span at bounding box center [366, 188] width 18 height 7
click at [684, 24] on span "Next" at bounding box center [687, 25] width 21 height 25
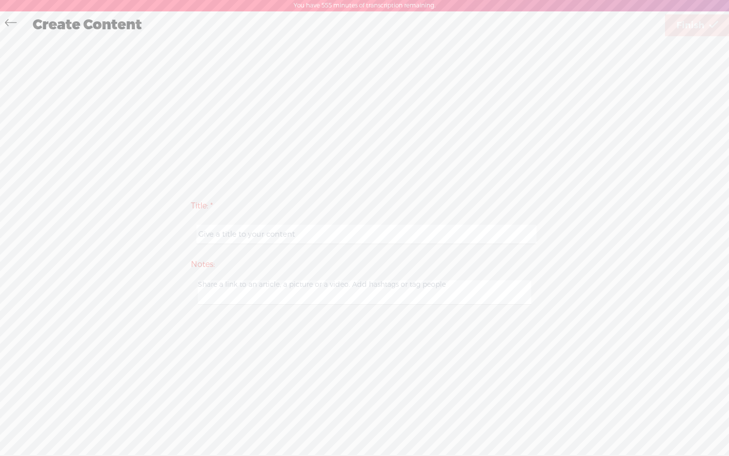
click at [337, 240] on input "text" at bounding box center [366, 234] width 340 height 19
paste input "guidejar - day 1 step 3 video 8"
type input "guidejar - day 1 step 3 video 9"
click at [388, 181] on div "Title: * guidejar - day 1 step 3 video 9 Notes: Save as a draft content Publish…" at bounding box center [364, 252] width 709 height 428
click at [684, 32] on span "Finish" at bounding box center [691, 25] width 28 height 25
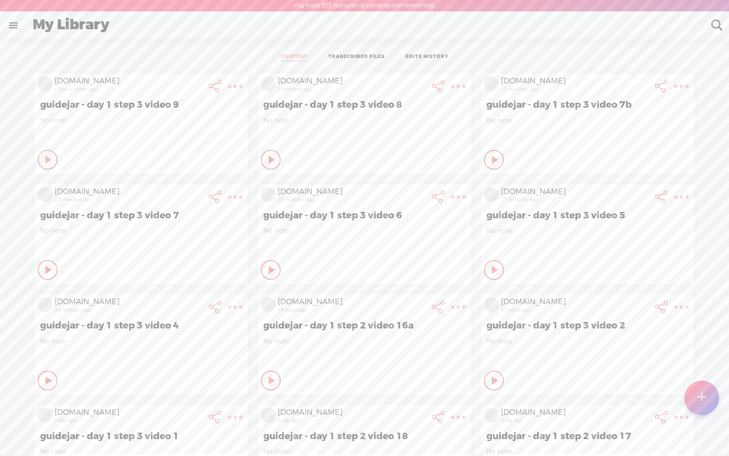
click at [702, 392] on t at bounding box center [701, 397] width 9 height 23
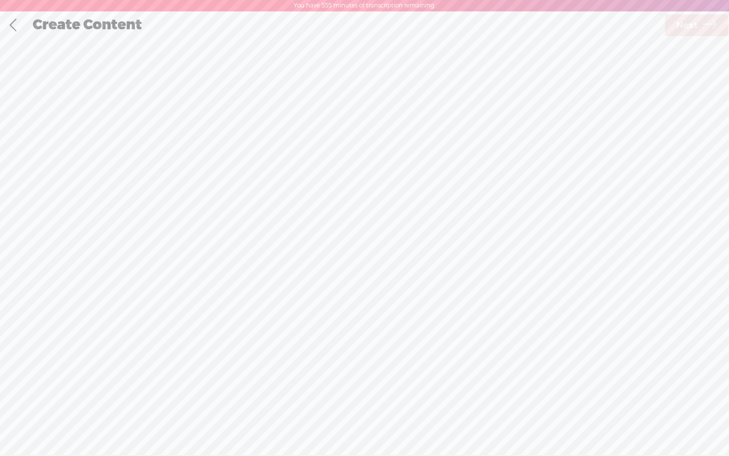
scroll to position [0, 0]
click at [415, 53] on div "Record Mode" at bounding box center [415, 49] width 96 height 25
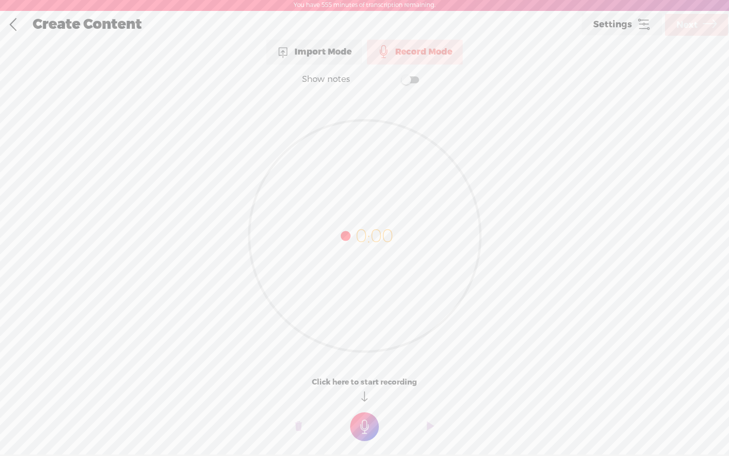
click at [409, 83] on span at bounding box center [410, 79] width 18 height 7
click at [280, 147] on textarea at bounding box center [364, 216] width 383 height 231
click at [357, 431] on t at bounding box center [364, 426] width 29 height 29
click at [357, 431] on t at bounding box center [364, 433] width 29 height 29
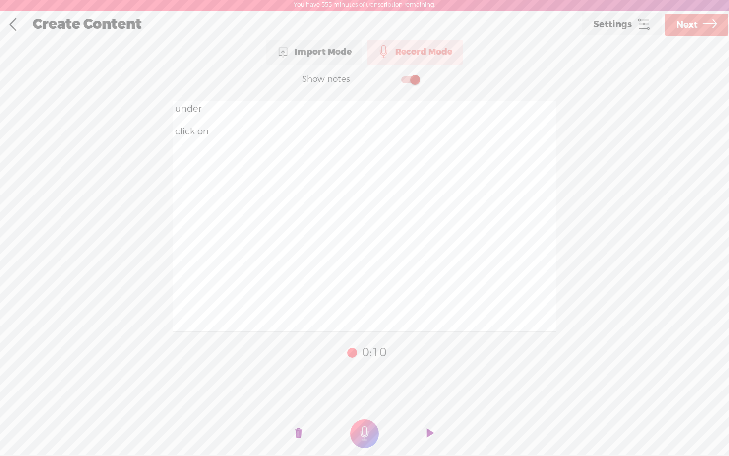
click at [709, 27] on icon at bounding box center [710, 24] width 14 height 25
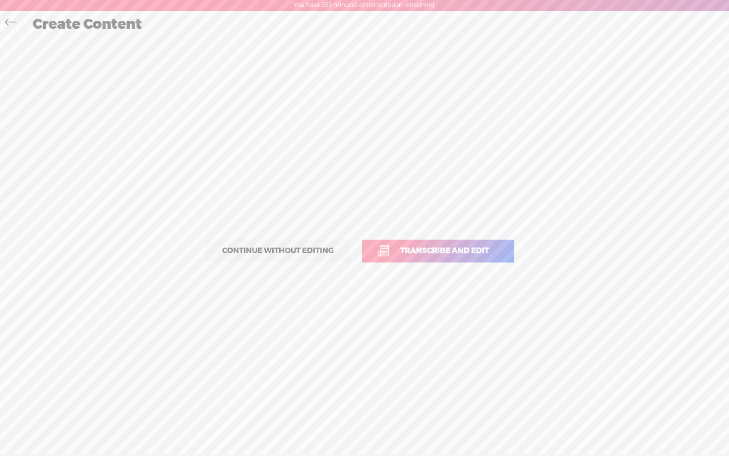
click at [445, 247] on span "Transcribe and edit" at bounding box center [445, 250] width 110 height 11
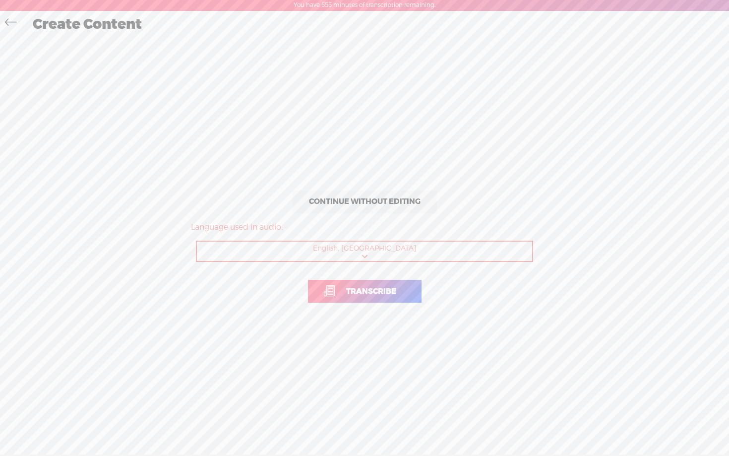
click at [362, 289] on span "Transcribe" at bounding box center [371, 291] width 71 height 11
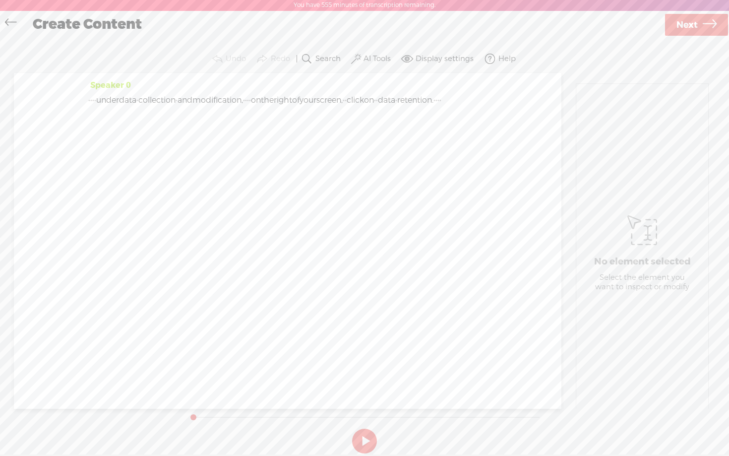
click at [195, 142] on div "Speaker 0 · · · · under data · collection · and modification, · · · · on the ri…" at bounding box center [288, 241] width 548 height 336
click at [441, 108] on span at bounding box center [451, 100] width 20 height 15
drag, startPoint x: 179, startPoint y: 114, endPoint x: 59, endPoint y: 101, distance: 121.2
click at [59, 101] on div "Speaker 0 · · · · under data · collection · and modification, · · · · on the ri…" at bounding box center [288, 241] width 548 height 336
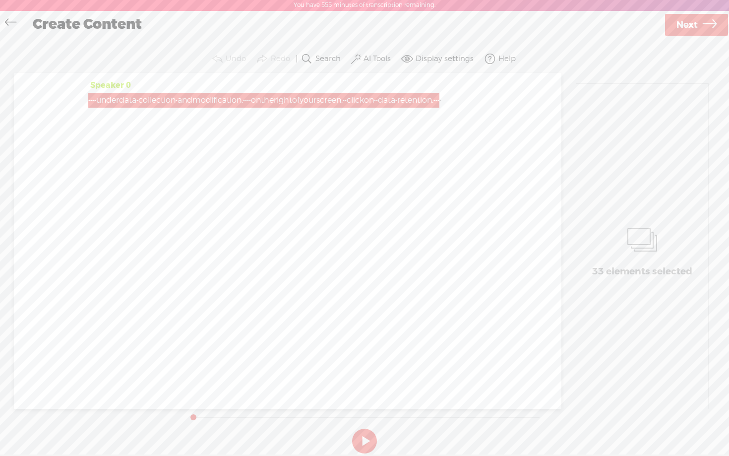
click at [6, 19] on icon at bounding box center [10, 23] width 11 height 22
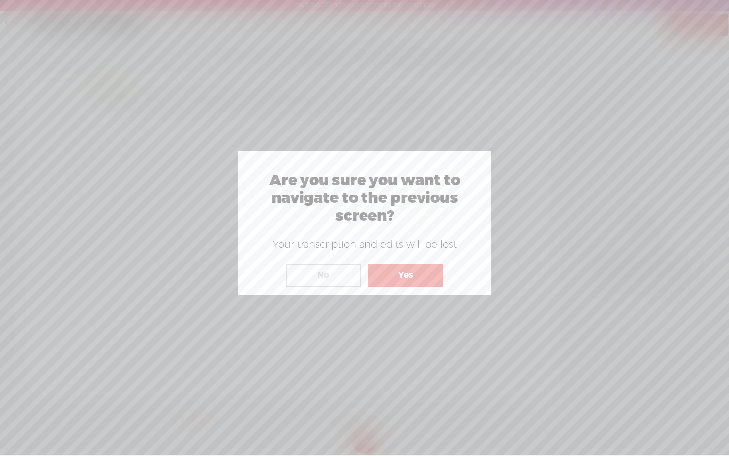
click at [409, 280] on button "Yes" at bounding box center [405, 275] width 75 height 23
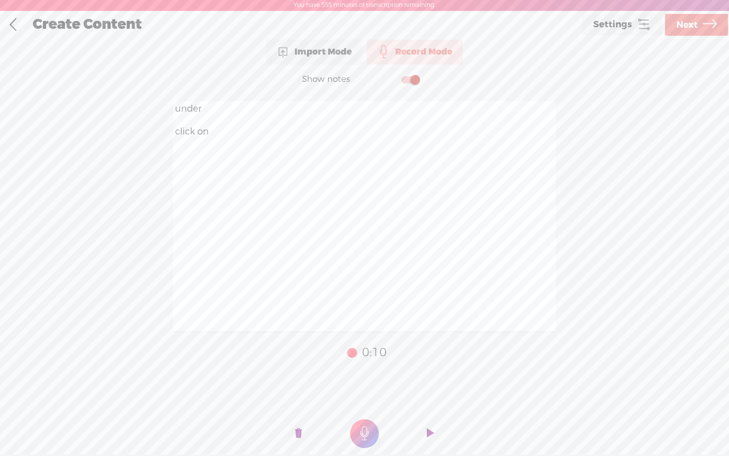
click at [331, 180] on textarea "under click on" at bounding box center [364, 216] width 383 height 231
paste textarea "Speaker 0: under data collection and modification, on the right of your screen,…"
type textarea "Speaker 0: under data collection and modification, on the right of your screen,…"
click at [299, 430] on t at bounding box center [298, 434] width 7 height 30
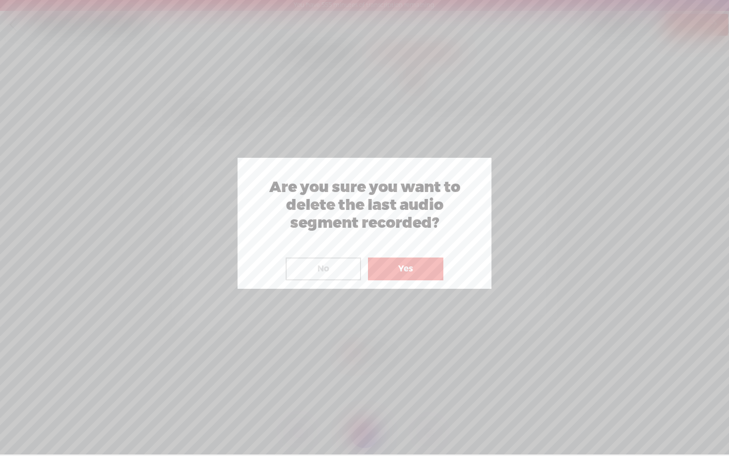
click at [395, 273] on button "Yes" at bounding box center [405, 268] width 75 height 23
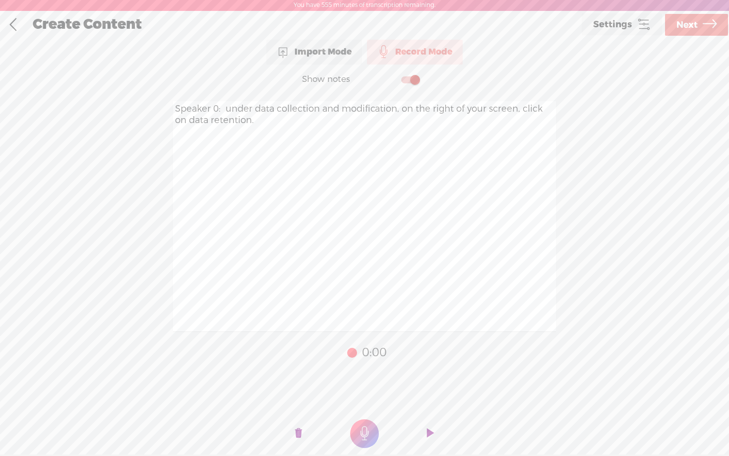
click at [299, 428] on t at bounding box center [298, 434] width 7 height 30
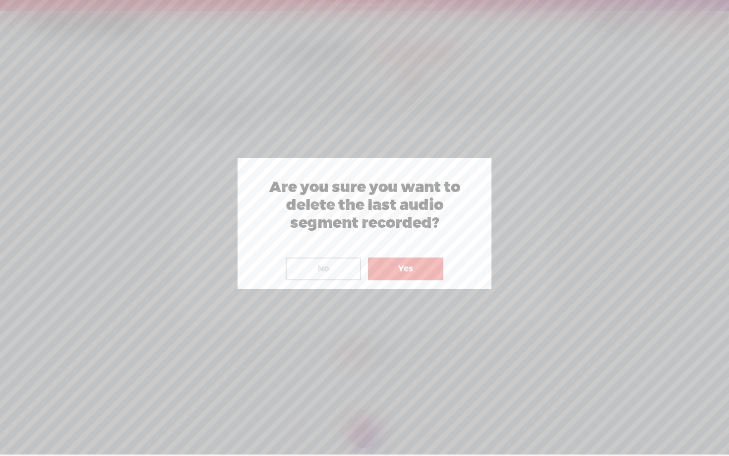
click at [396, 268] on button "Yes" at bounding box center [405, 268] width 75 height 23
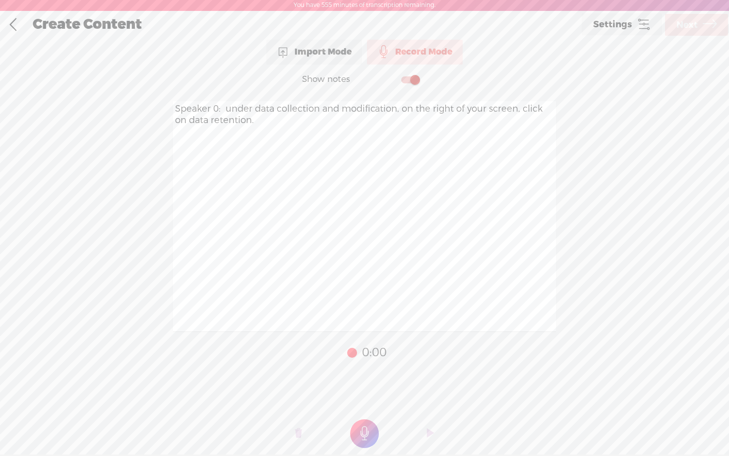
click at [361, 432] on t at bounding box center [364, 433] width 29 height 29
click at [677, 20] on span "Next" at bounding box center [687, 24] width 21 height 25
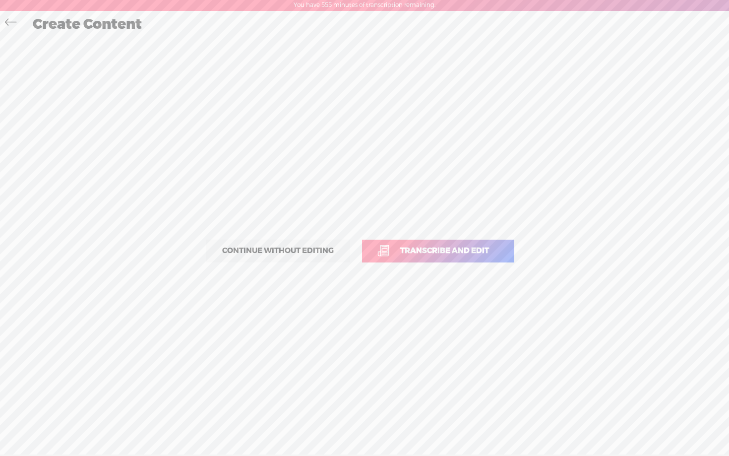
click at [446, 249] on span "Transcribe and edit" at bounding box center [445, 250] width 110 height 11
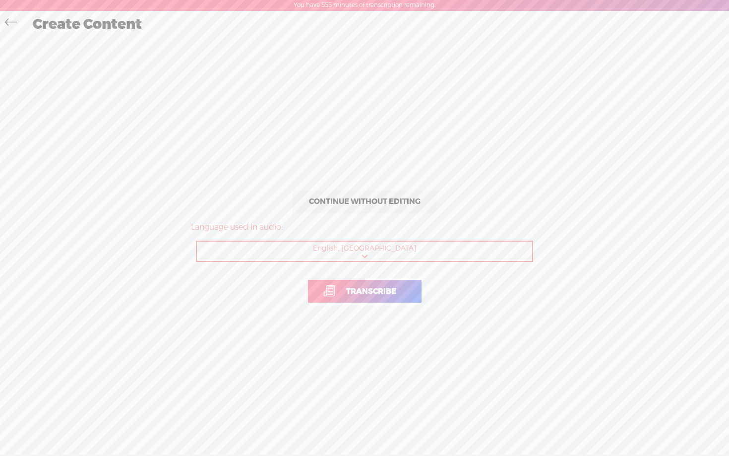
click at [366, 284] on link "Transcribe" at bounding box center [365, 291] width 114 height 23
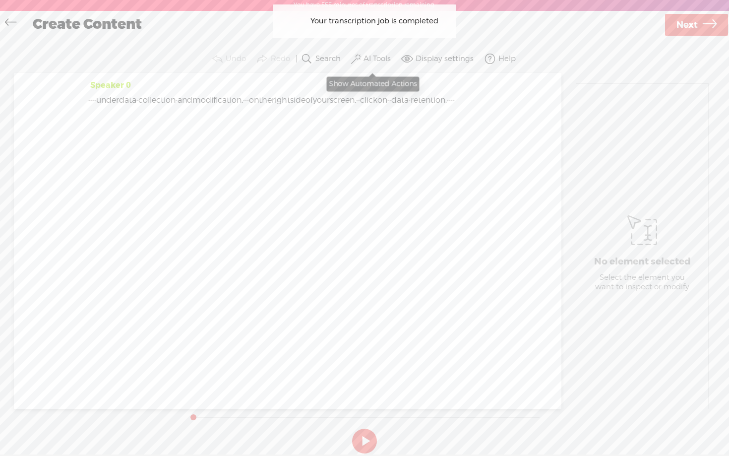
click at [377, 58] on label "AI Tools" at bounding box center [377, 59] width 27 height 10
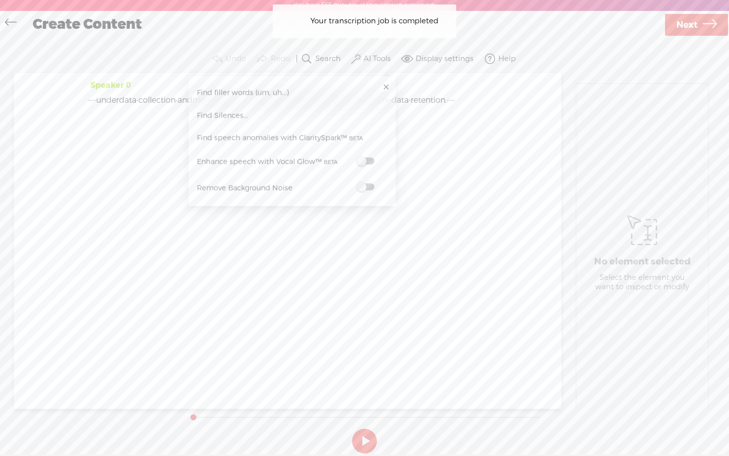
click at [368, 161] on span at bounding box center [366, 161] width 18 height 7
click at [368, 188] on span at bounding box center [366, 188] width 18 height 7
click at [691, 27] on span "Next" at bounding box center [687, 25] width 21 height 25
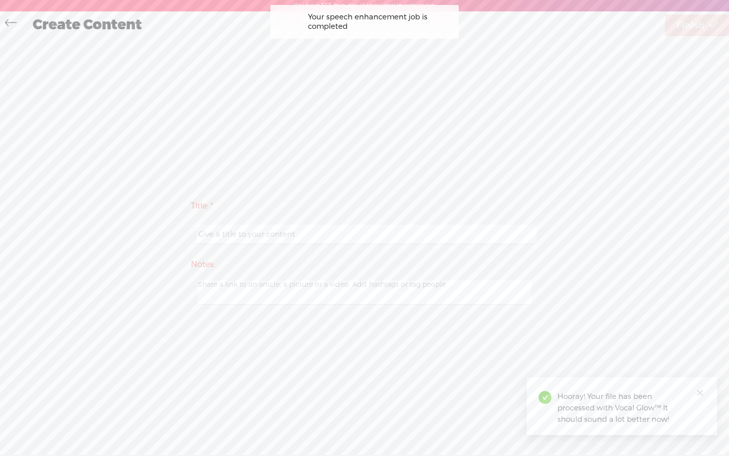
click at [370, 227] on input "text" at bounding box center [366, 234] width 340 height 19
paste input "Speaker 0: under data collection and modification, on the right of your screen,…"
type input "Speaker 0: under data collection and modification, on the right of your screen,…"
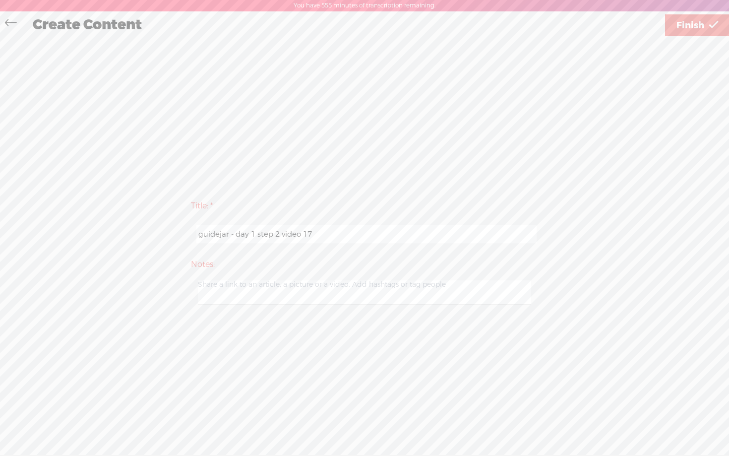
click at [255, 234] on input "guidejar - day 1 step 2 video 17" at bounding box center [366, 234] width 340 height 19
click at [279, 234] on input "guidejar - day 1 step 2 video 17" at bounding box center [366, 234] width 340 height 19
click at [291, 236] on input "guidejar - day 1 step 3 video" at bounding box center [366, 234] width 340 height 19
type input "guidejar - day 1 step 3 video 9"
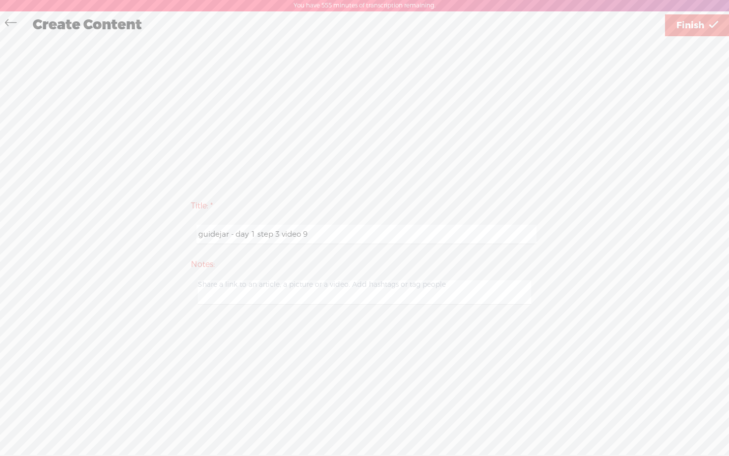
click at [393, 170] on div "Title: * guidejar - day 1 step 3 video 9 Notes: Save as a draft content Publish…" at bounding box center [364, 252] width 709 height 428
click at [694, 28] on span "Finish" at bounding box center [691, 25] width 28 height 25
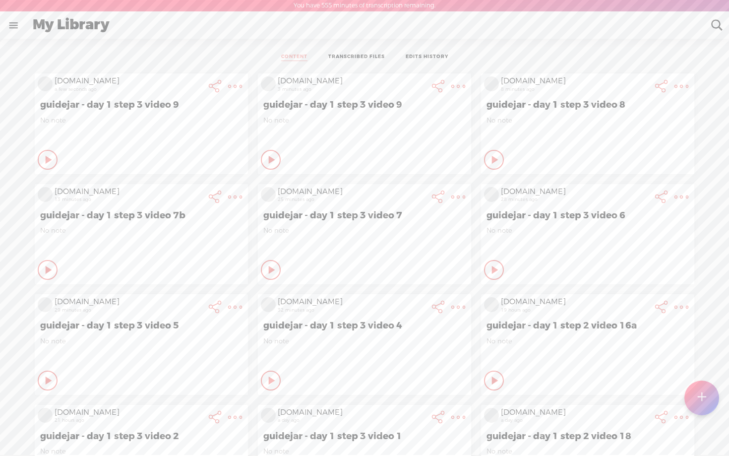
click at [230, 87] on t at bounding box center [235, 86] width 14 height 14
click at [167, 121] on link "Edit" at bounding box center [181, 120] width 112 height 23
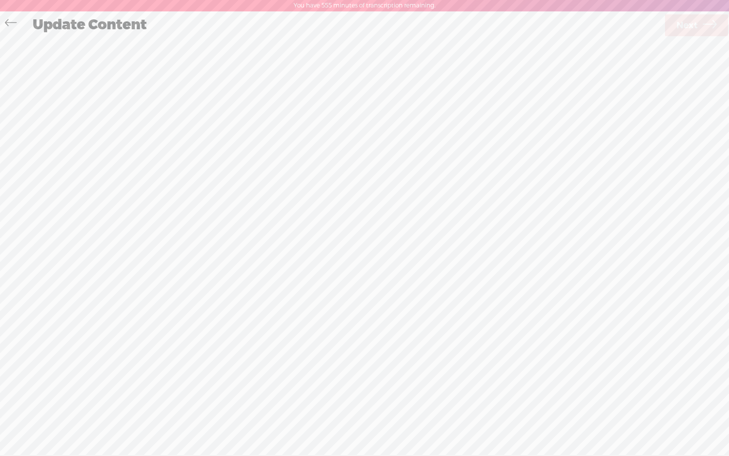
scroll to position [0, 0]
click at [692, 29] on span "Next" at bounding box center [687, 24] width 21 height 25
click at [312, 234] on input "guidejar - day 1 step 3 video 9" at bounding box center [366, 233] width 340 height 19
type input "guidejar - day 1 step 3 video 10"
click at [11, 30] on icon at bounding box center [10, 23] width 11 height 22
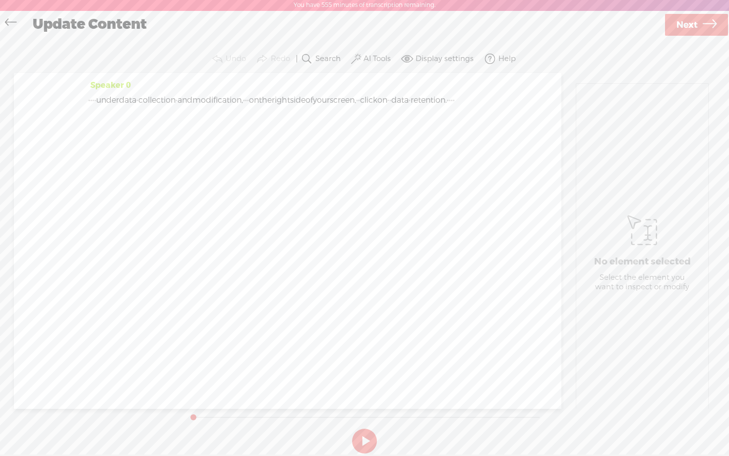
click at [368, 64] on button "AI Tools" at bounding box center [372, 59] width 46 height 20
click at [601, 61] on section "Undo Redo Search Remove Background Noise AI Tools Configure Magic Sound Enhance…" at bounding box center [364, 59] width 709 height 28
click at [699, 32] on link "Next" at bounding box center [696, 25] width 63 height 22
click at [714, 15] on icon at bounding box center [713, 24] width 9 height 25
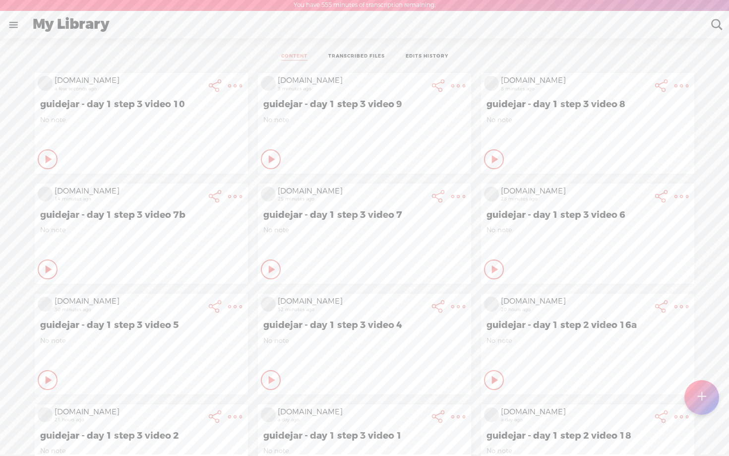
click at [704, 397] on t at bounding box center [701, 397] width 8 height 22
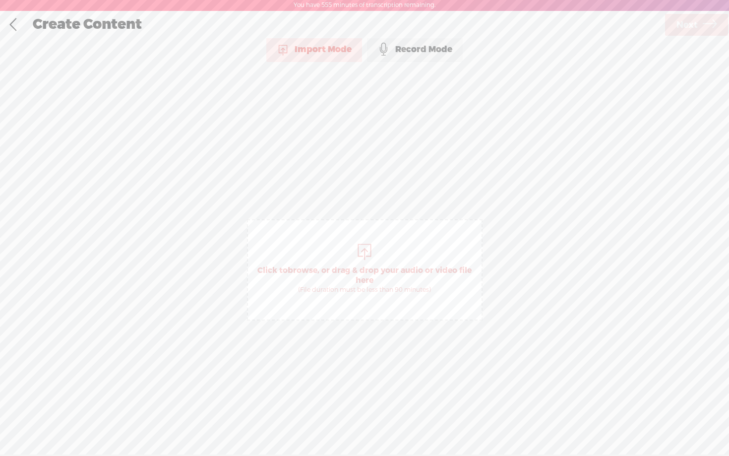
click at [413, 52] on div "Record Mode" at bounding box center [415, 49] width 96 height 25
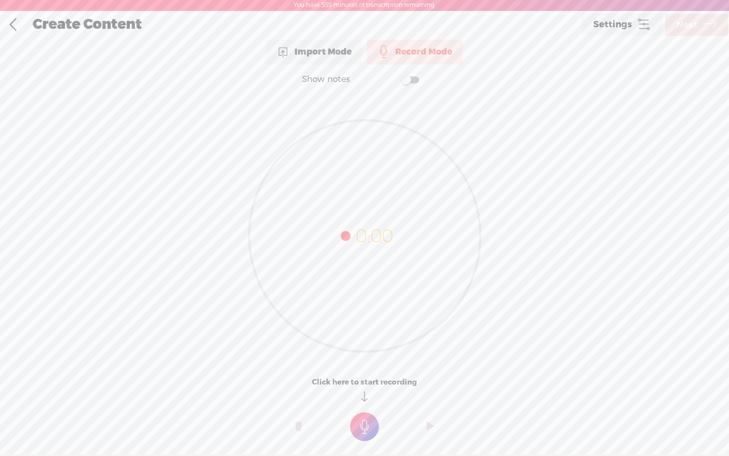
click at [364, 423] on t at bounding box center [364, 426] width 29 height 29
click at [364, 423] on t at bounding box center [364, 433] width 29 height 29
click at [694, 23] on span "Next" at bounding box center [687, 24] width 21 height 25
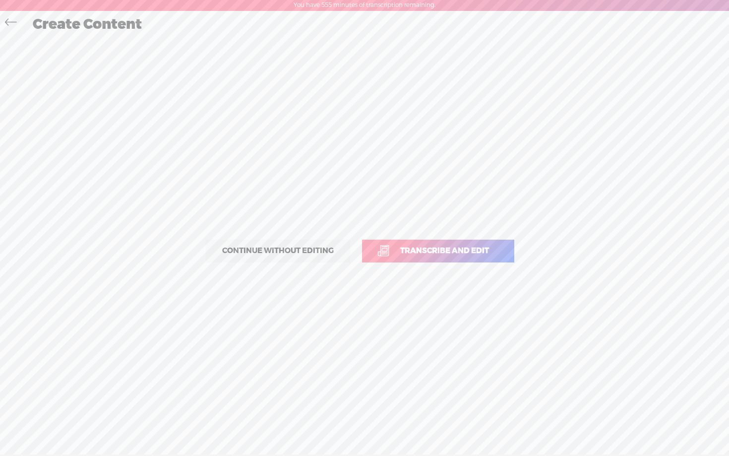
click at [437, 253] on span "Transcribe and edit" at bounding box center [445, 250] width 110 height 11
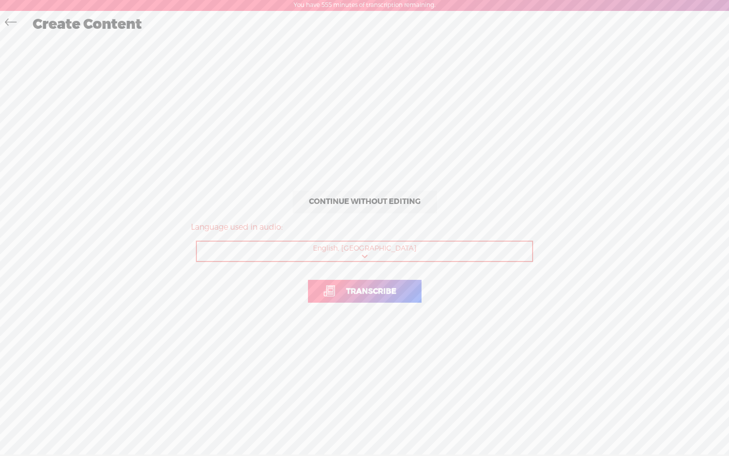
click at [372, 290] on span "Transcribe" at bounding box center [371, 291] width 71 height 11
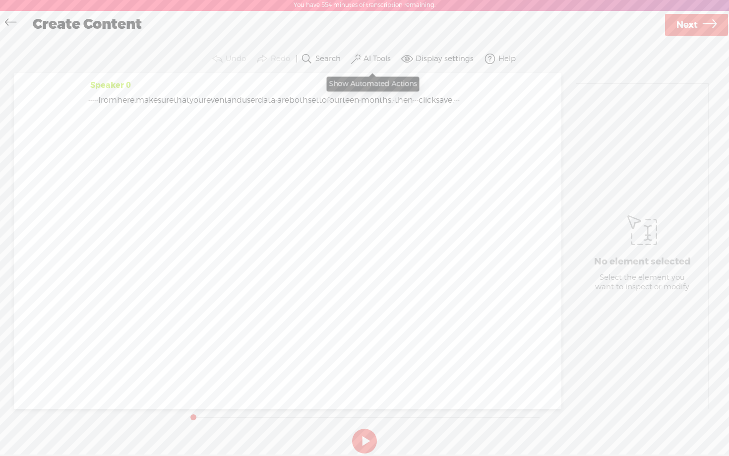
click at [374, 51] on button "AI Tools" at bounding box center [372, 59] width 46 height 20
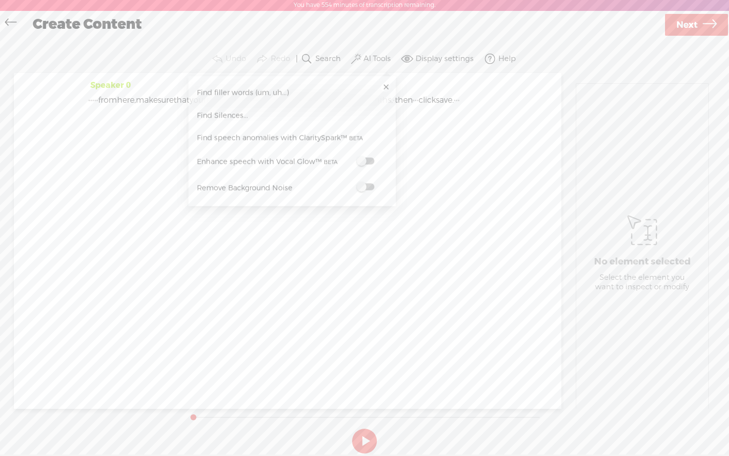
click at [367, 161] on span at bounding box center [366, 161] width 18 height 7
click at [368, 188] on span at bounding box center [366, 188] width 18 height 7
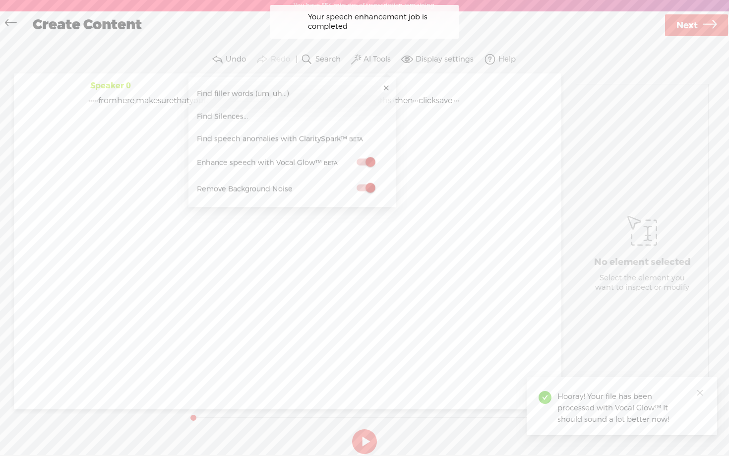
click at [680, 40] on div "Continue without editing Transcribe and edit Language used in audio: English, U…" at bounding box center [364, 252] width 709 height 428
click at [682, 30] on span "Next" at bounding box center [687, 25] width 21 height 25
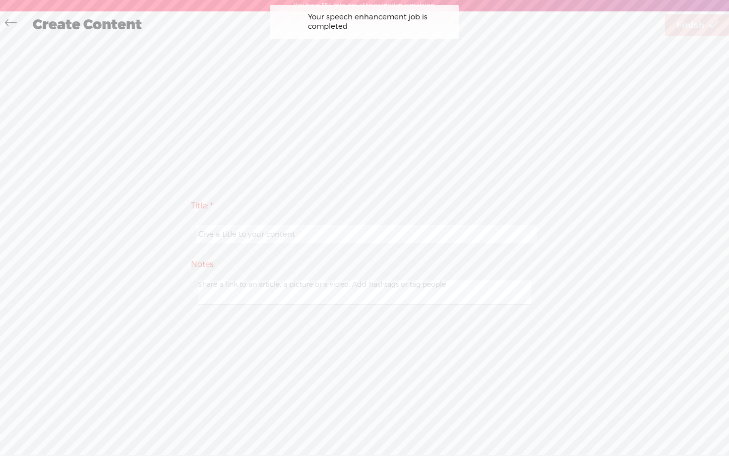
click at [315, 227] on input "text" at bounding box center [366, 234] width 340 height 19
paste input "guidejar - day 1 step 3 video 9"
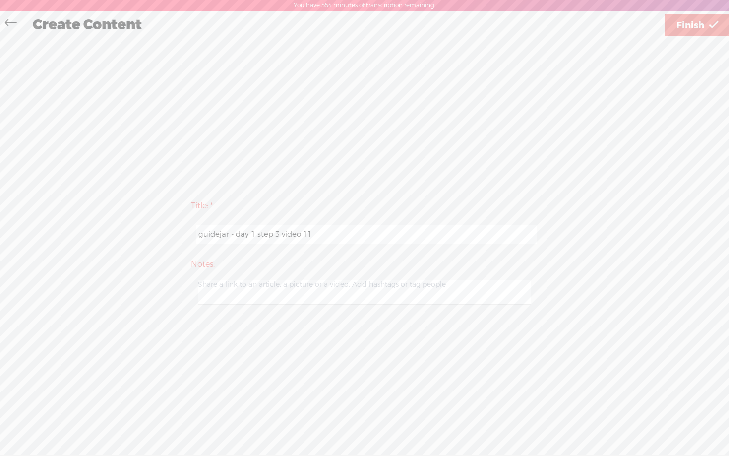
type input "guidejar - day 1 step 3 video 11"
click at [407, 198] on label "Title: *" at bounding box center [364, 206] width 347 height 20
click at [693, 29] on span "Finish" at bounding box center [691, 25] width 28 height 25
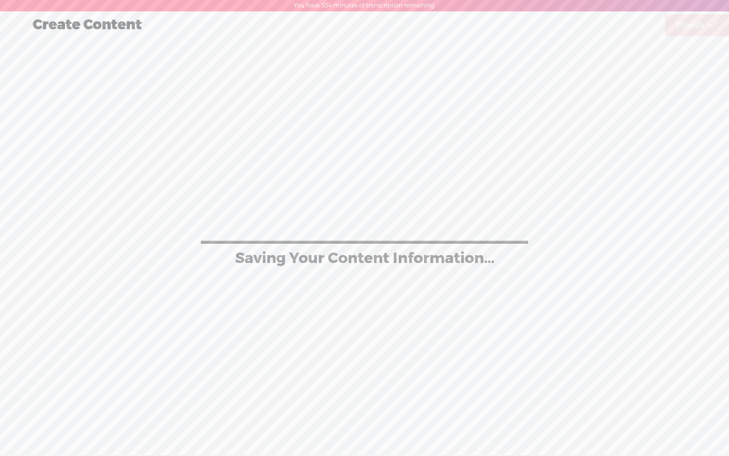
scroll to position [0, 0]
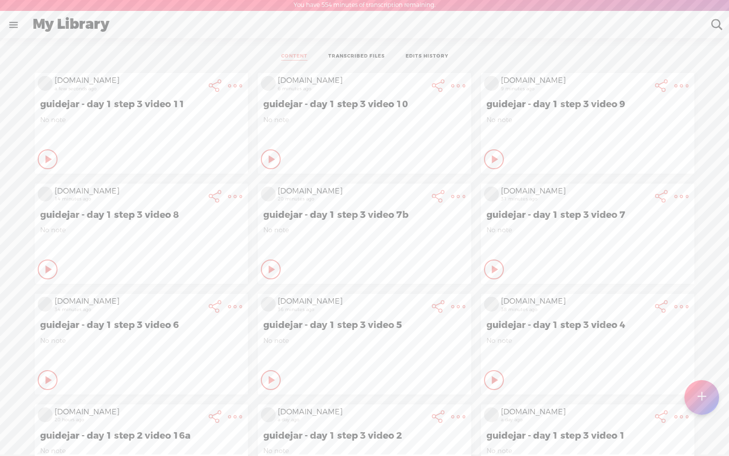
click at [706, 408] on div at bounding box center [702, 397] width 36 height 36
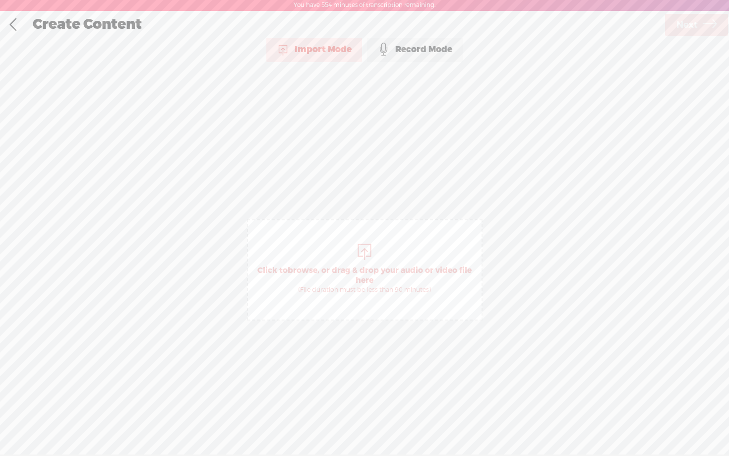
click at [425, 47] on div "Record Mode" at bounding box center [415, 49] width 96 height 25
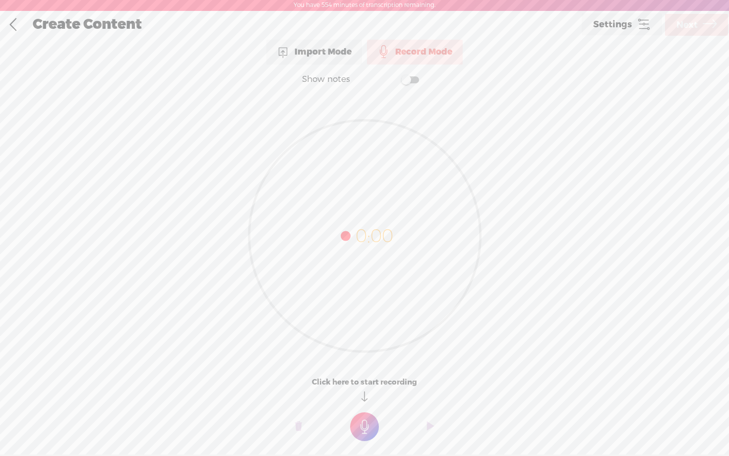
click at [408, 78] on span at bounding box center [410, 79] width 18 height 7
click at [298, 154] on textarea at bounding box center [364, 216] width 383 height 231
type textarea "contrats you have just completed all of the step for day 1 we are now ready to …"
click at [373, 424] on t at bounding box center [364, 426] width 29 height 29
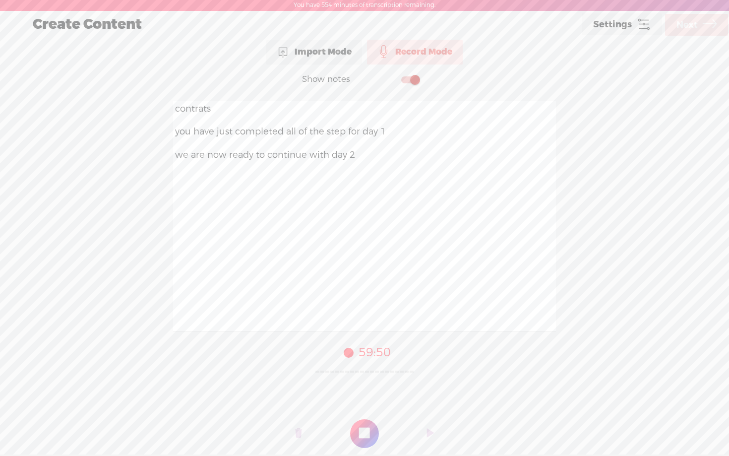
click at [373, 424] on t at bounding box center [364, 433] width 29 height 29
click at [679, 27] on span "Next" at bounding box center [687, 24] width 21 height 25
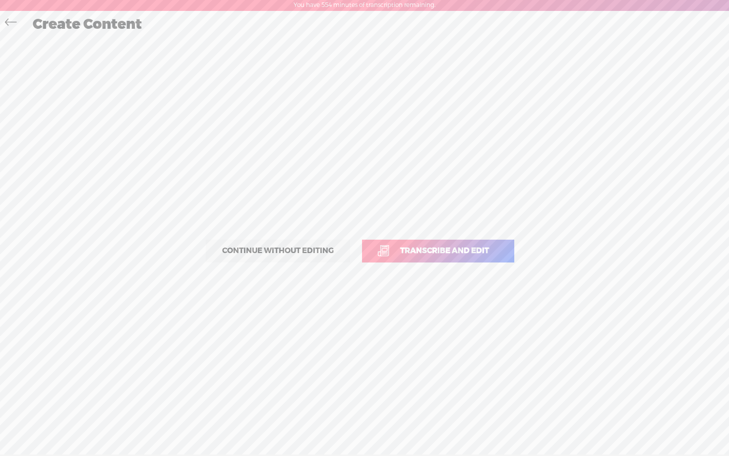
click at [404, 257] on link "Transcribe and edit" at bounding box center [438, 251] width 152 height 23
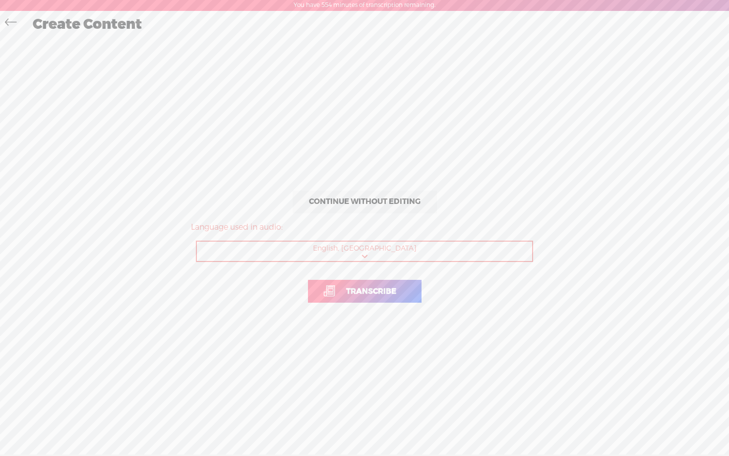
click at [369, 287] on span "Transcribe" at bounding box center [371, 291] width 71 height 11
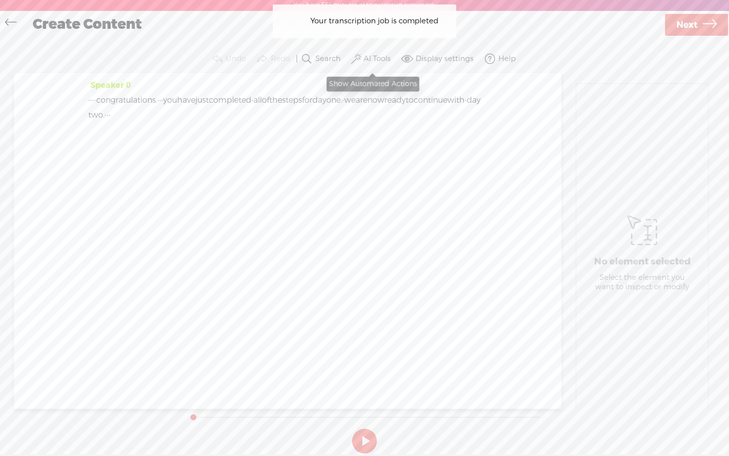
click at [375, 60] on label "AI Tools" at bounding box center [377, 59] width 27 height 10
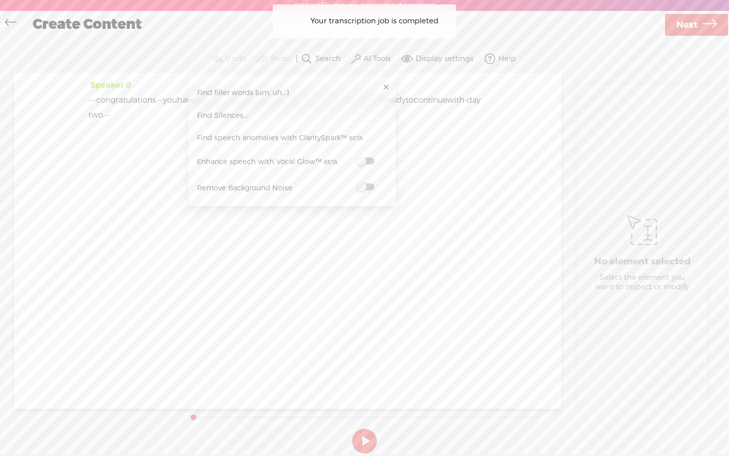
click at [369, 163] on span at bounding box center [366, 161] width 18 height 7
click at [369, 187] on span at bounding box center [366, 188] width 18 height 7
click at [694, 20] on span "Next" at bounding box center [687, 25] width 21 height 25
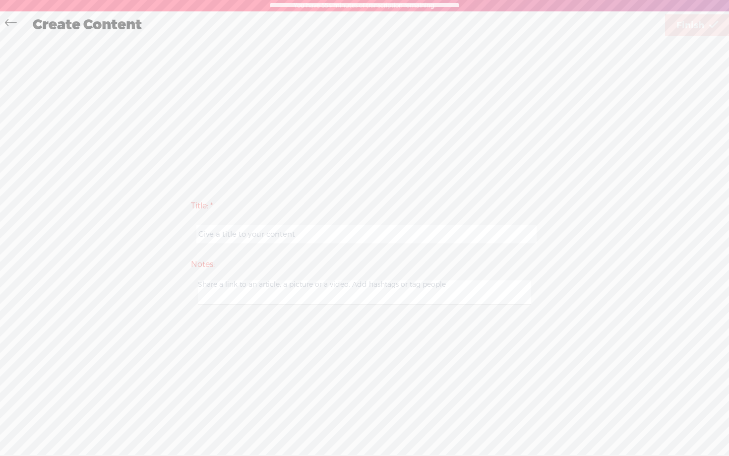
click at [234, 250] on div "Title: *" at bounding box center [364, 224] width 347 height 56
click at [234, 237] on input "text" at bounding box center [366, 234] width 340 height 19
paste input "guidejar - day 1 step 3 video 9"
type input "guidejar - day 1 step 3 video 12"
click at [338, 151] on div "Title: * guidejar - day 1 step 3 video 12 Notes: Save as a draft content Publis…" at bounding box center [364, 252] width 709 height 428
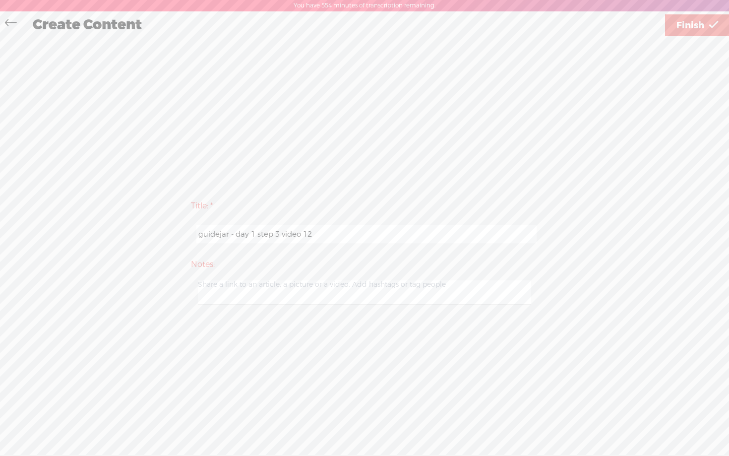
click at [694, 28] on span "Finish" at bounding box center [691, 25] width 28 height 25
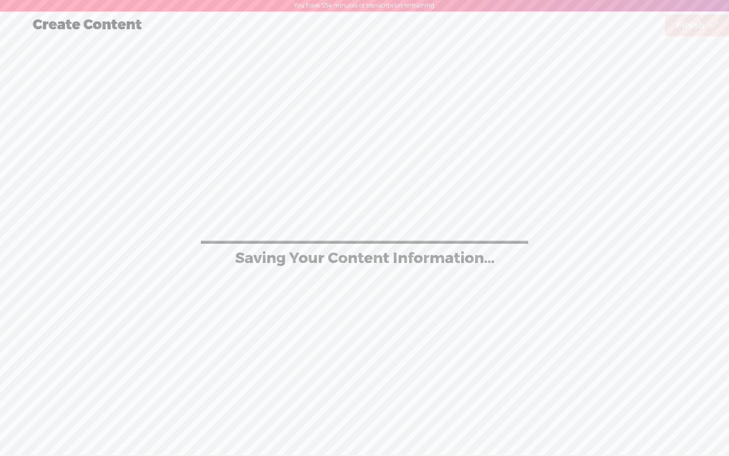
scroll to position [0, 0]
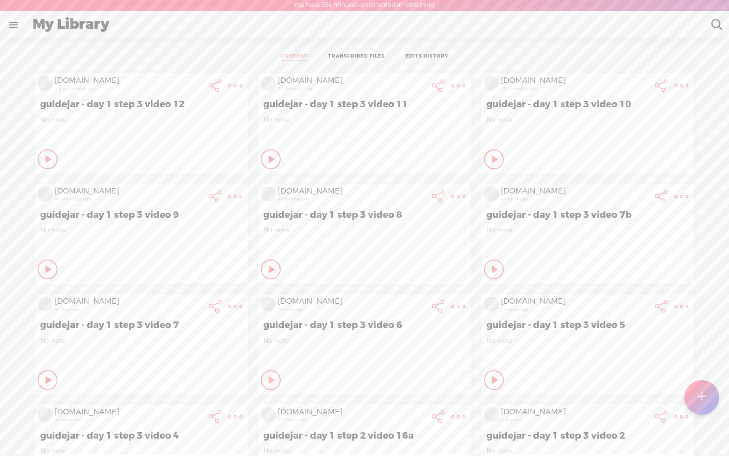
click at [44, 156] on icon at bounding box center [49, 159] width 10 height 10
click at [43, 156] on icon at bounding box center [48, 159] width 10 height 10
click at [46, 158] on icon at bounding box center [49, 159] width 10 height 10
click at [48, 155] on icon at bounding box center [49, 159] width 10 height 10
click at [48, 155] on icon at bounding box center [48, 159] width 10 height 10
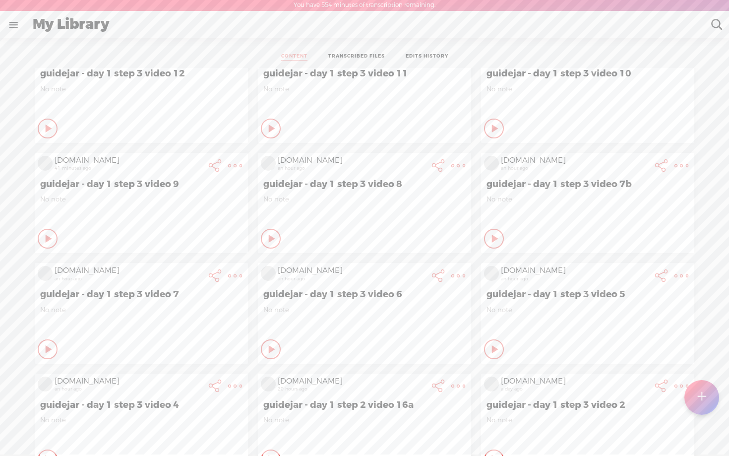
scroll to position [0, 0]
